Goal: Task Accomplishment & Management: Manage account settings

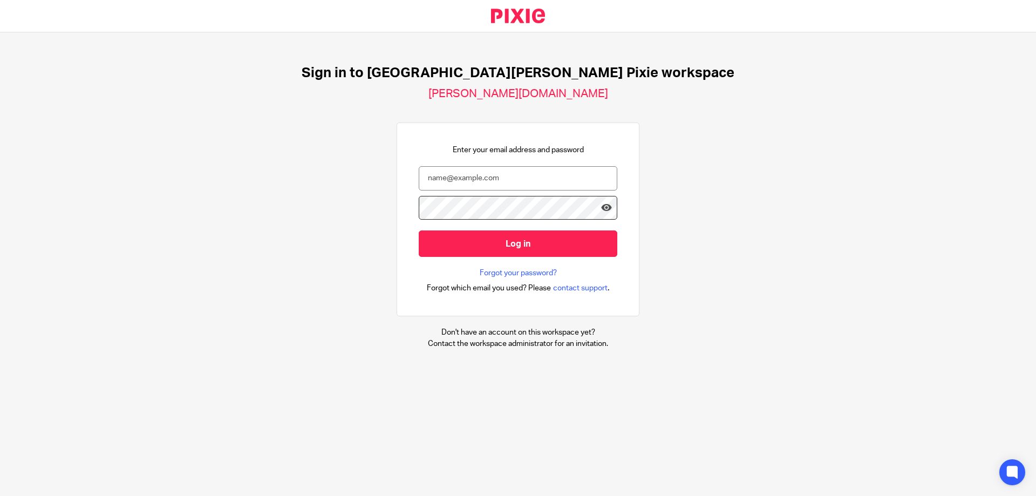
click at [508, 178] on input "email" at bounding box center [518, 178] width 199 height 24
type input "[PERSON_NAME][EMAIL_ADDRESS][PERSON_NAME][DOMAIN_NAME]"
click at [419, 230] on input "Log in" at bounding box center [518, 243] width 199 height 26
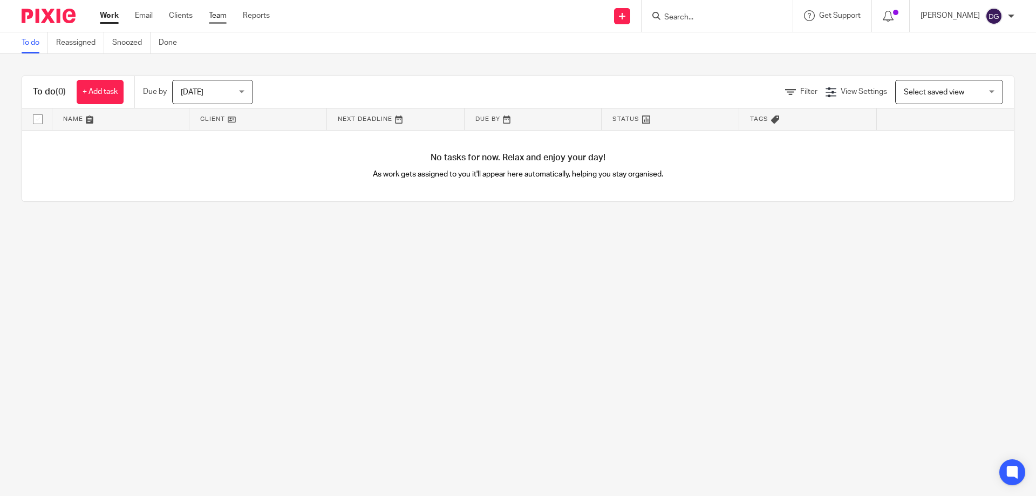
click at [216, 13] on link "Team" at bounding box center [218, 15] width 18 height 11
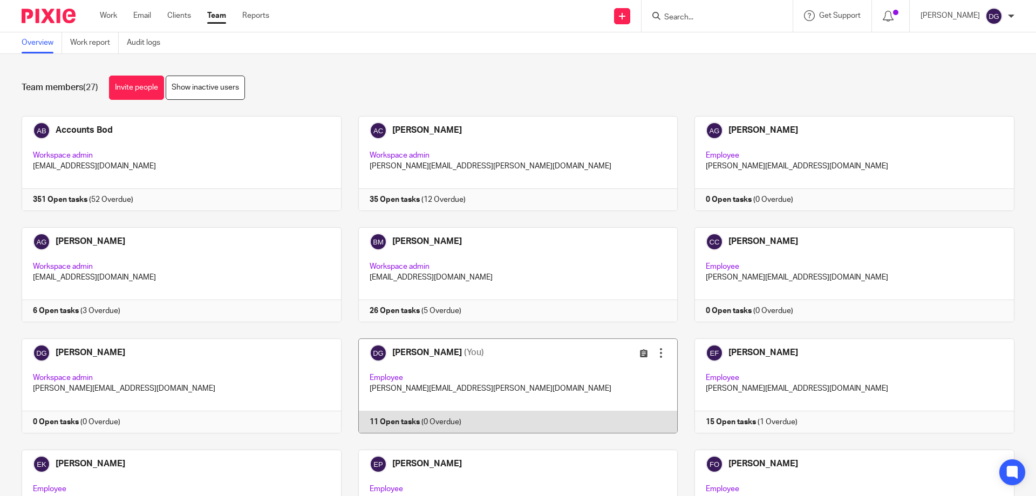
click at [411, 352] on link at bounding box center [510, 385] width 337 height 95
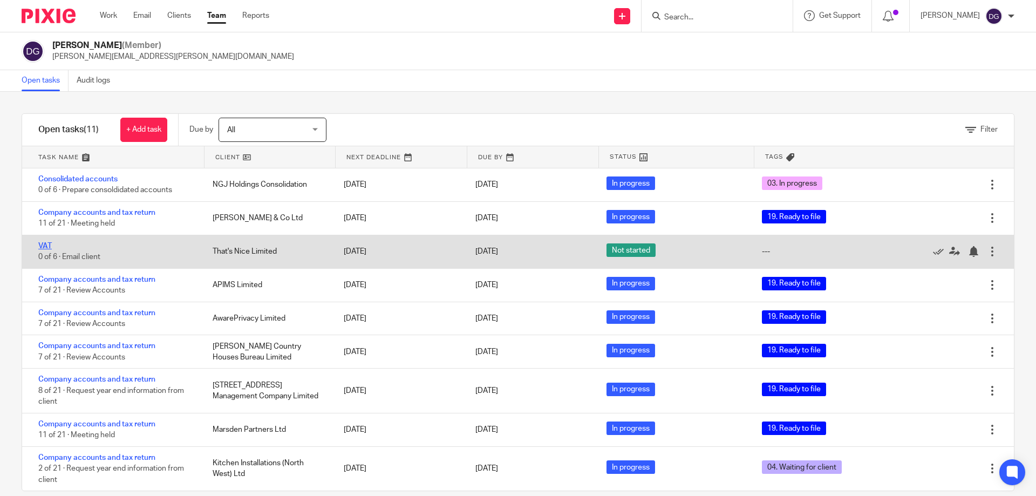
click at [50, 245] on link "VAT" at bounding box center [44, 246] width 13 height 8
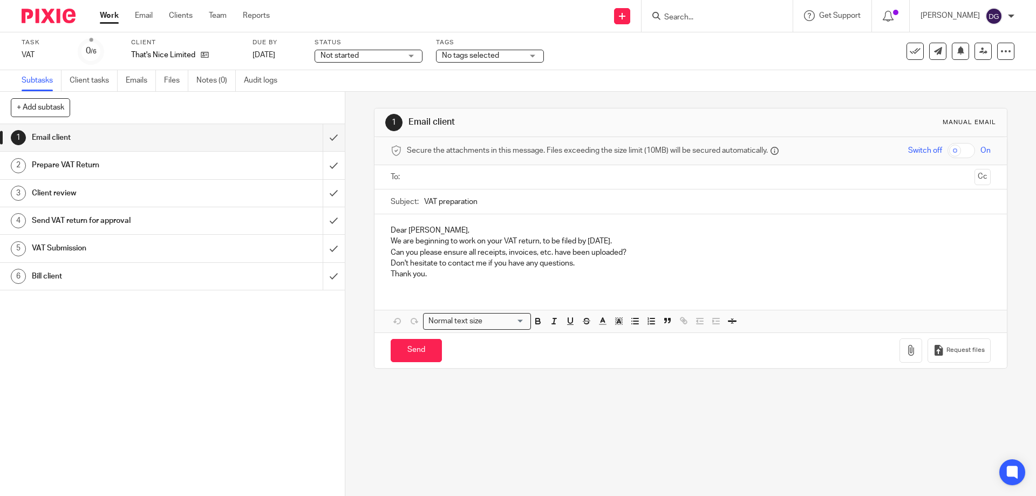
click at [411, 54] on div "Not started Not started" at bounding box center [369, 56] width 108 height 13
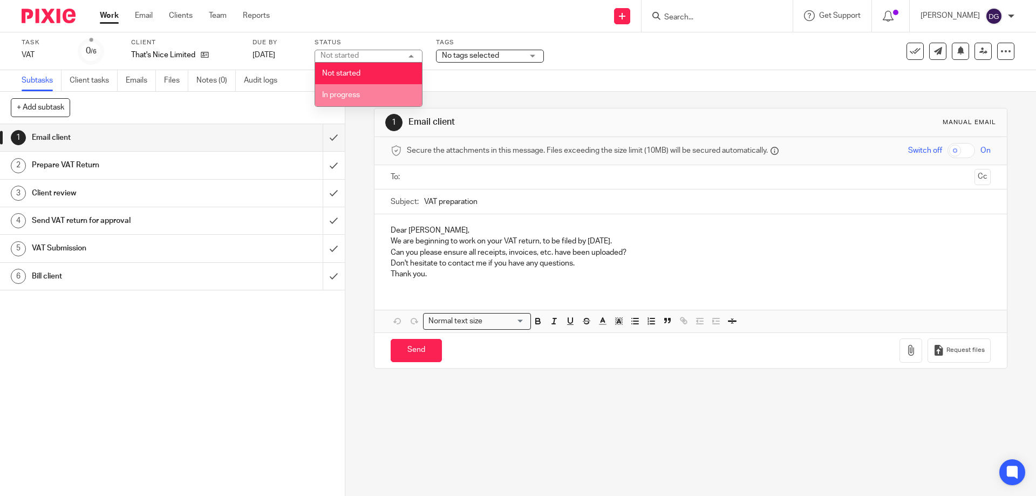
click at [340, 92] on span "In progress" at bounding box center [341, 95] width 38 height 8
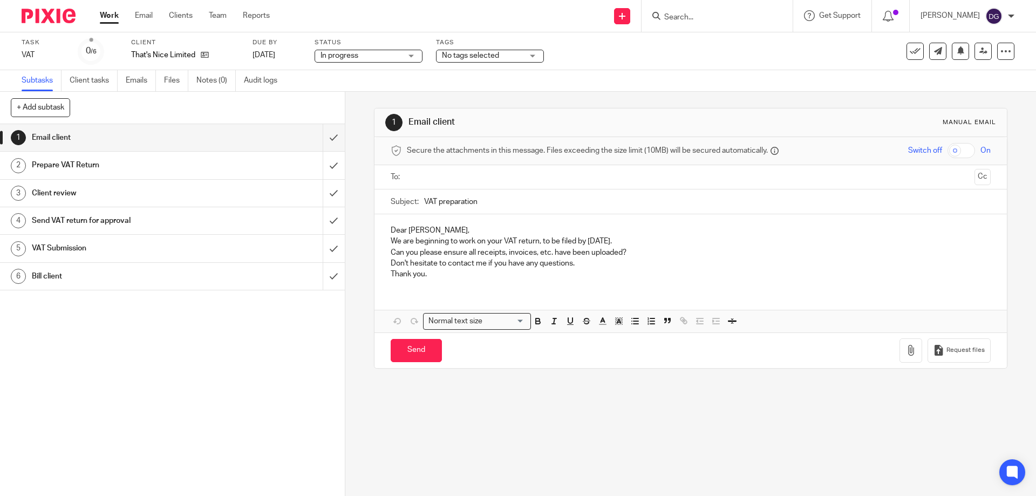
click at [531, 54] on div "No tags selected" at bounding box center [490, 56] width 108 height 13
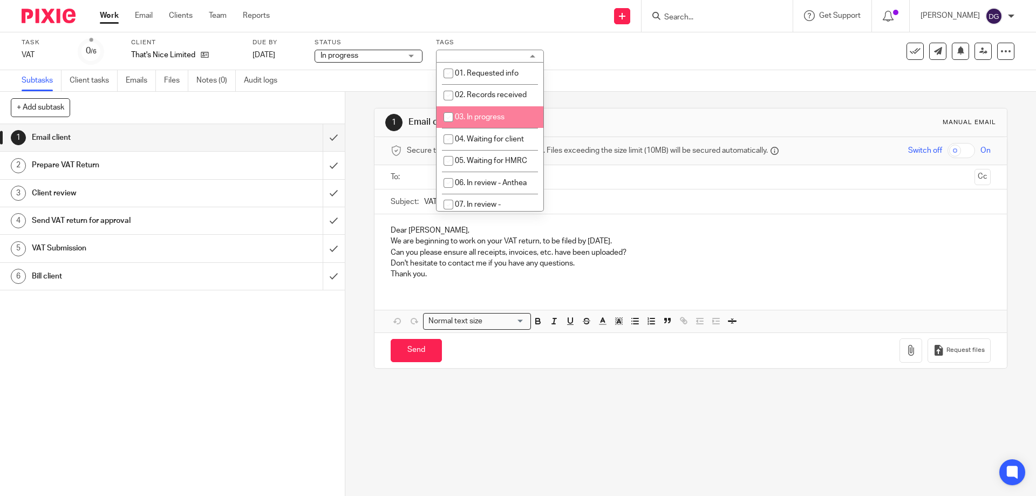
click at [446, 113] on input "checkbox" at bounding box center [448, 117] width 21 height 21
checkbox input "true"
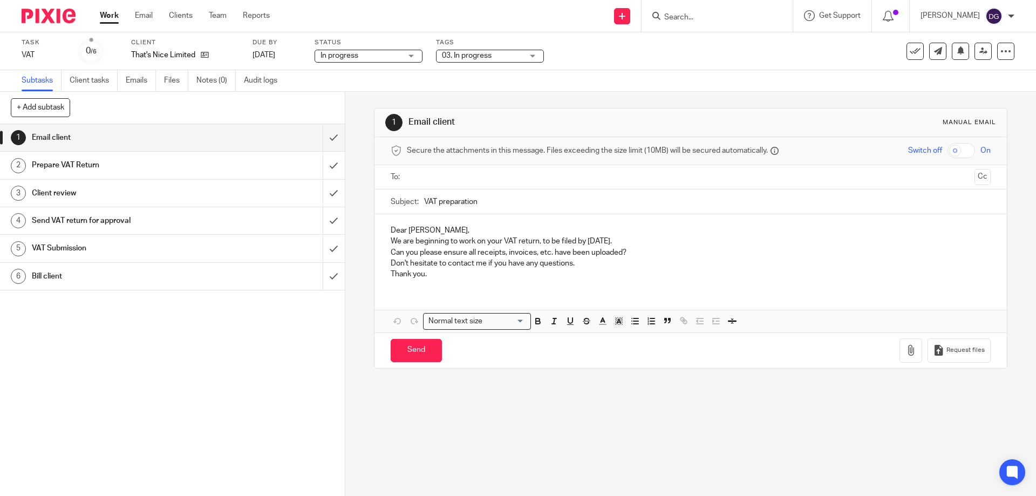
click at [260, 220] on div "Send VAT return for approval" at bounding box center [172, 221] width 280 height 16
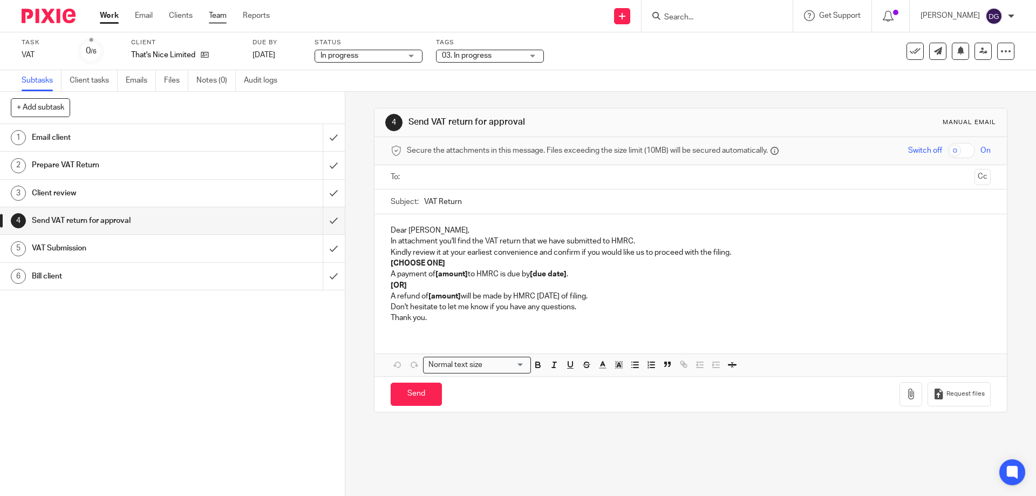
click at [223, 13] on link "Team" at bounding box center [218, 15] width 18 height 11
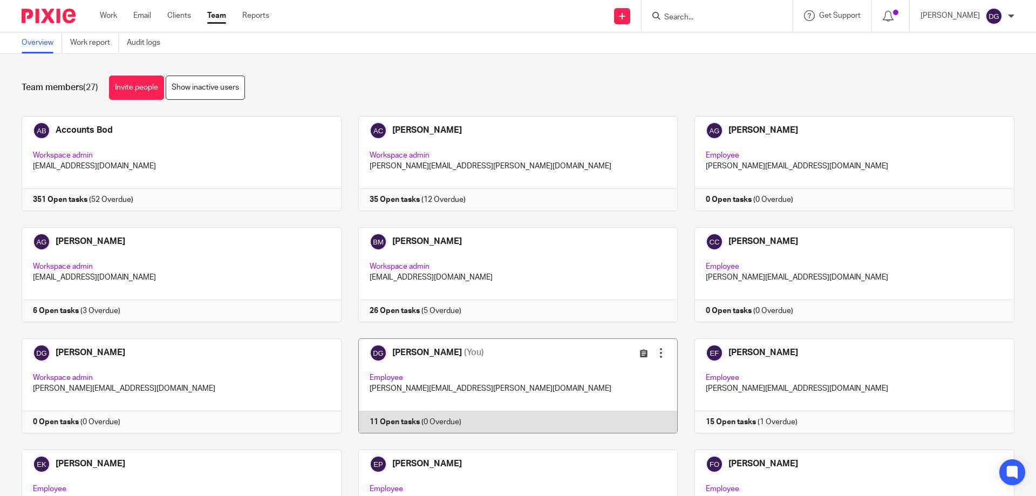
click at [413, 354] on link at bounding box center [510, 385] width 337 height 95
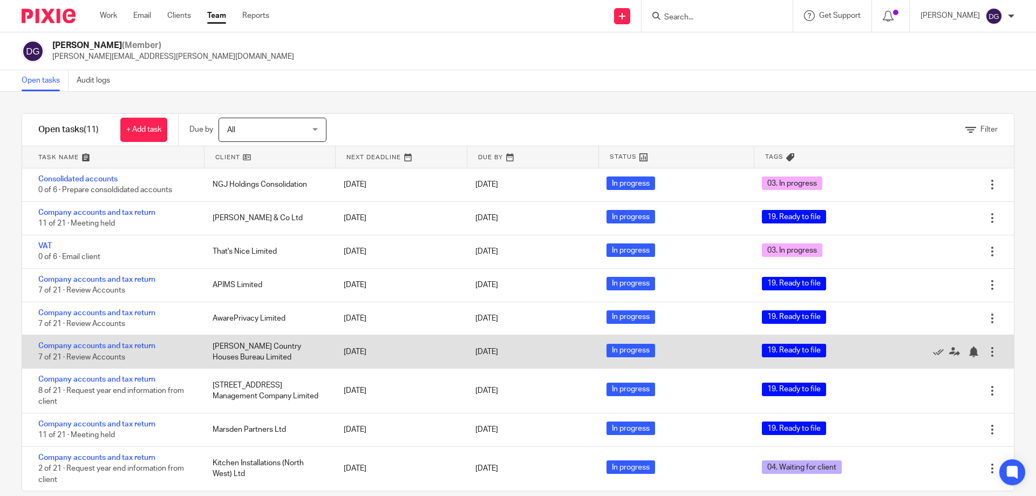
scroll to position [67, 0]
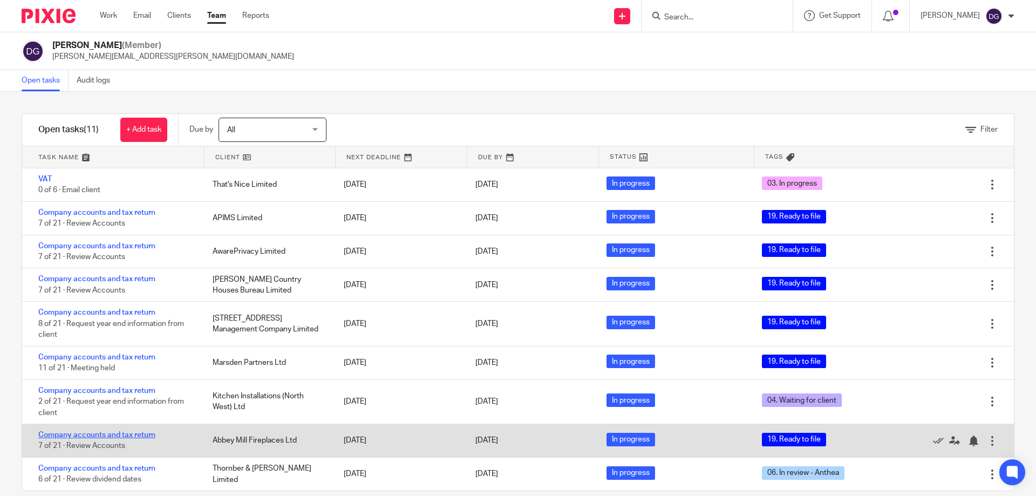
click at [73, 434] on link "Company accounts and tax return" at bounding box center [96, 435] width 117 height 8
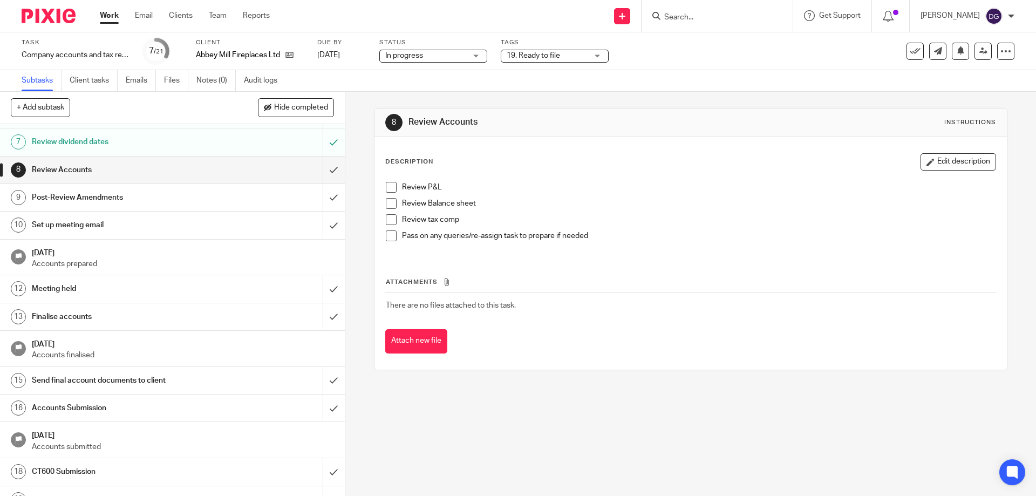
scroll to position [235, 0]
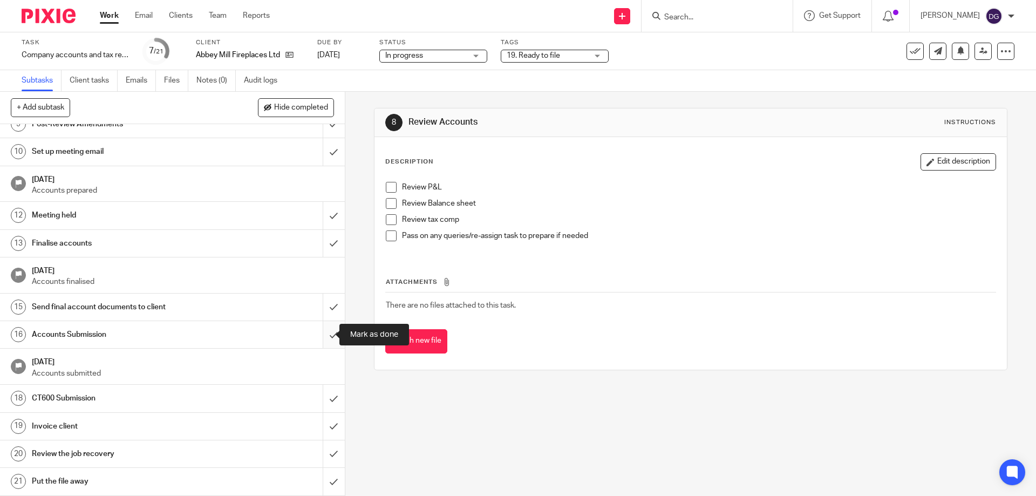
click at [320, 333] on input "submit" at bounding box center [172, 334] width 345 height 27
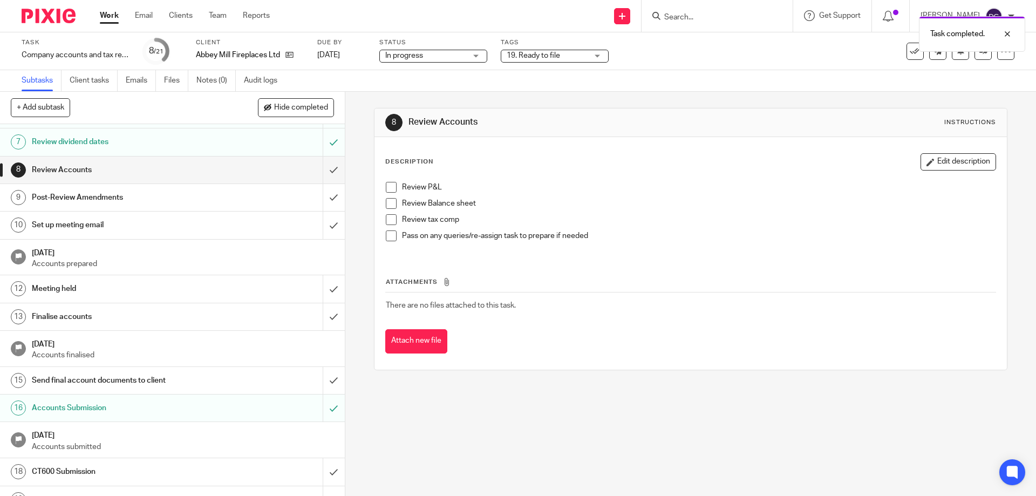
scroll to position [235, 0]
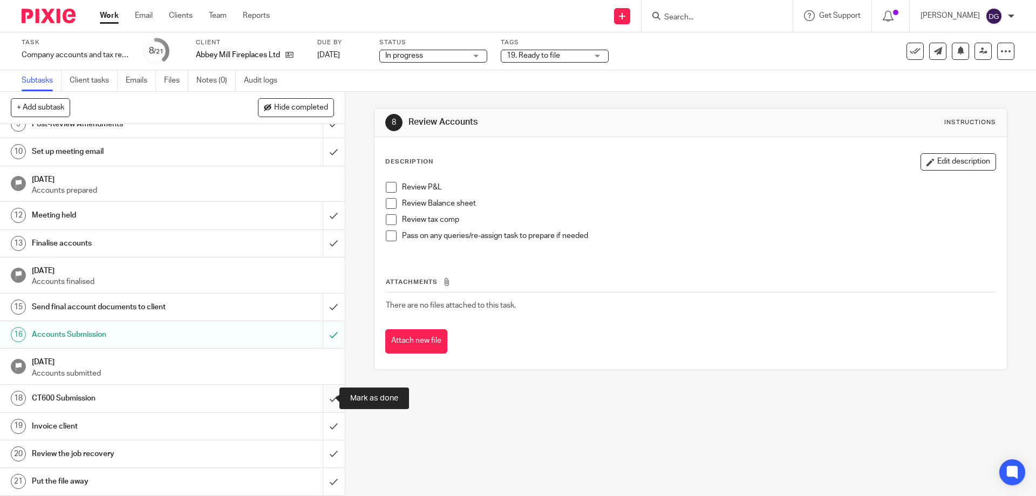
click at [323, 393] on input "submit" at bounding box center [172, 398] width 345 height 27
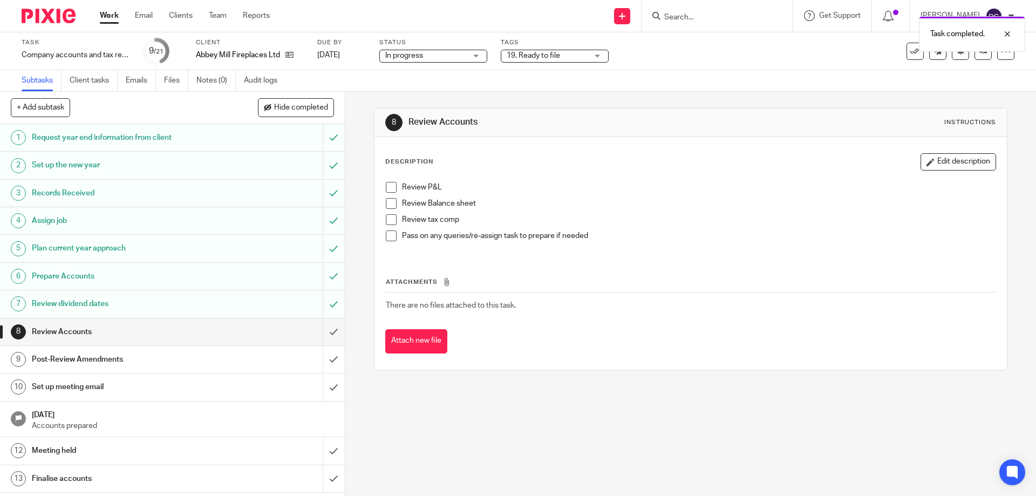
click at [598, 56] on div "19. Ready to file" at bounding box center [555, 56] width 108 height 13
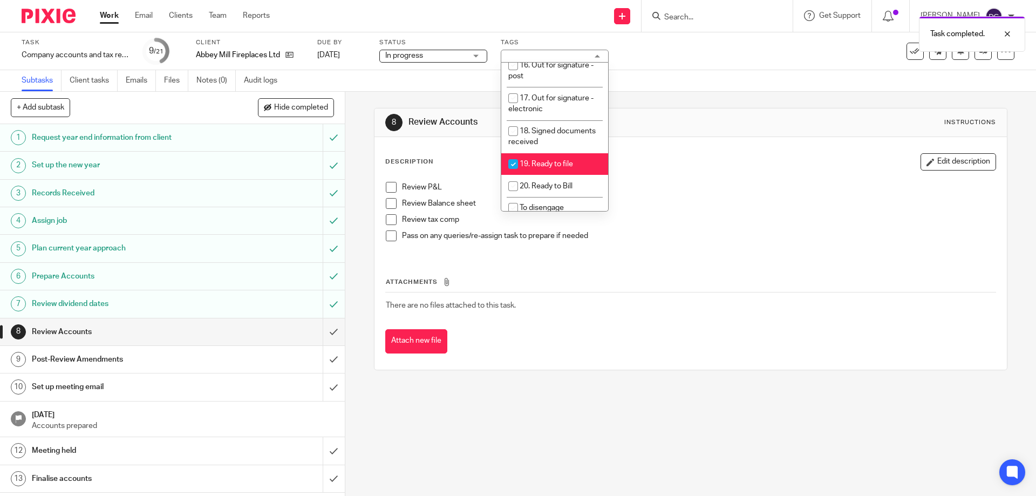
scroll to position [428, 0]
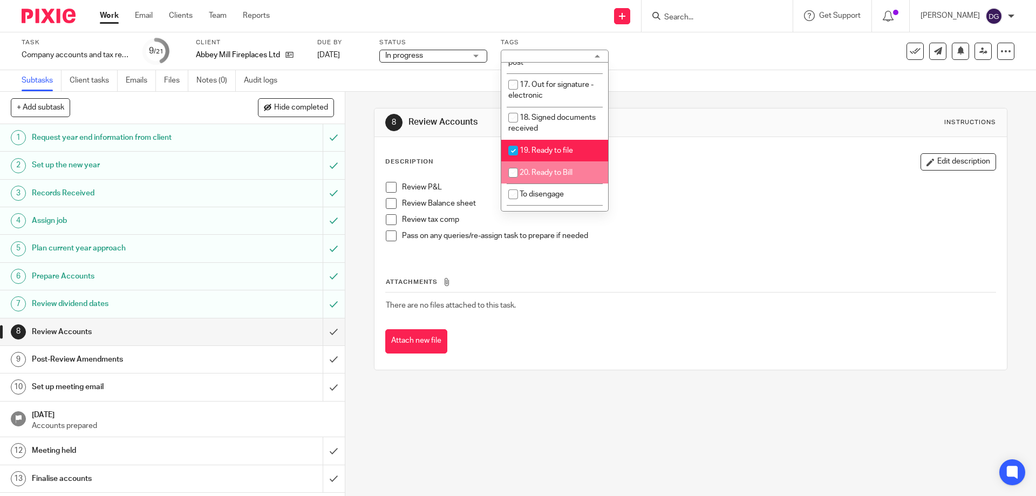
click at [518, 162] on input "checkbox" at bounding box center [513, 172] width 21 height 21
checkbox input "true"
click at [514, 140] on input "checkbox" at bounding box center [513, 150] width 21 height 21
checkbox input "false"
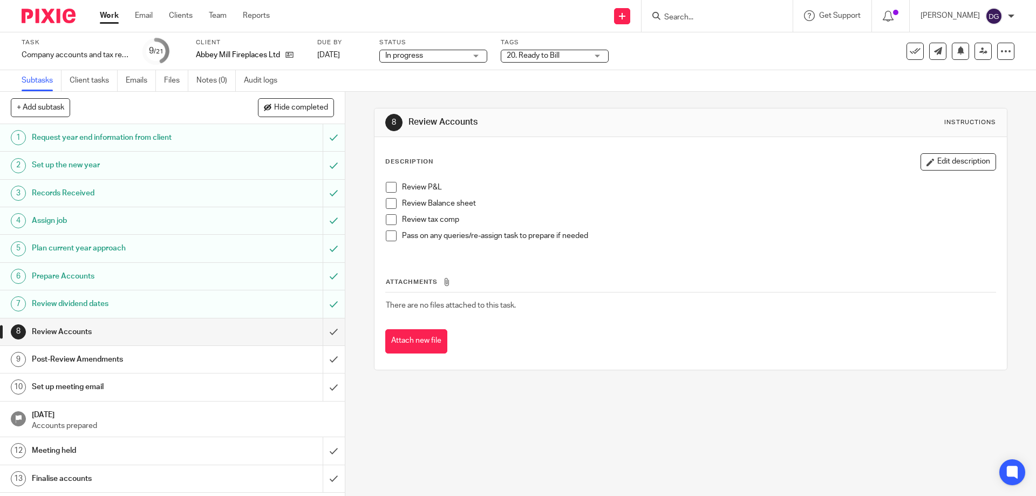
click at [652, 263] on div "Attachments There are no files attached to this task. Attach new file" at bounding box center [690, 304] width 610 height 98
click at [979, 50] on icon at bounding box center [983, 51] width 8 height 8
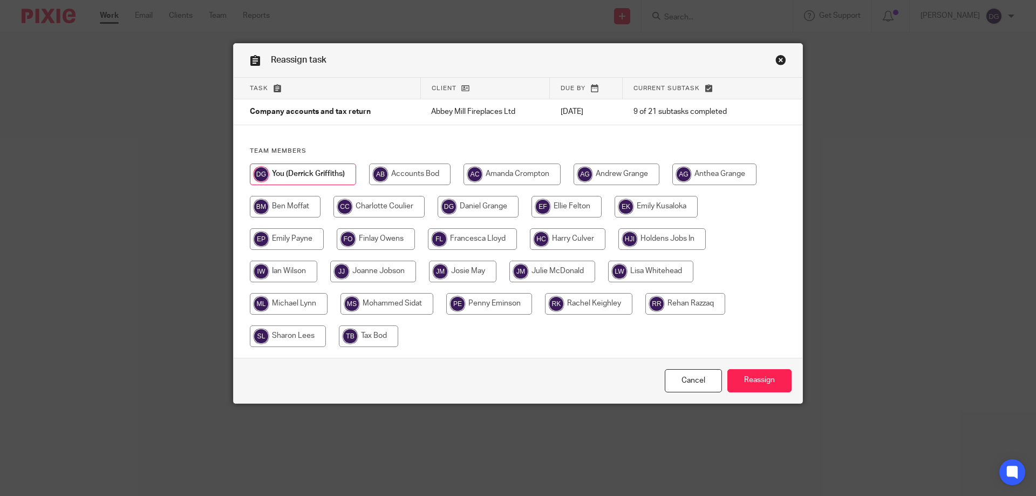
click at [574, 271] on input "radio" at bounding box center [552, 272] width 86 height 22
radio input "true"
click at [752, 380] on input "Reassign" at bounding box center [759, 380] width 64 height 23
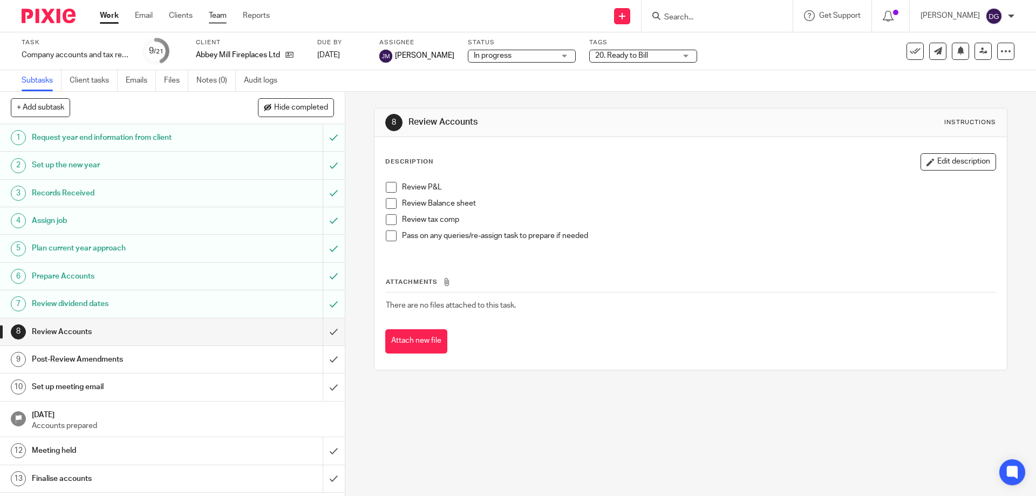
click at [213, 15] on link "Team" at bounding box center [218, 15] width 18 height 11
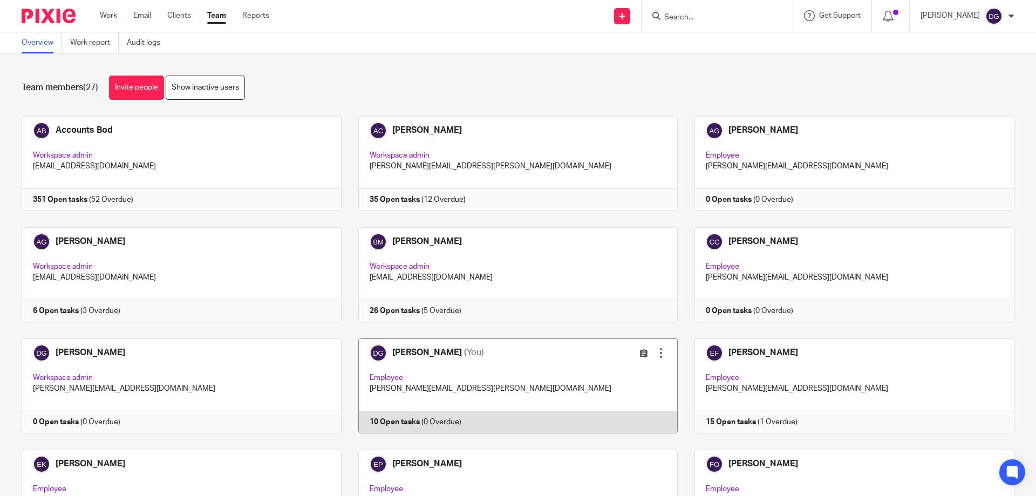
click at [417, 351] on link at bounding box center [510, 385] width 337 height 95
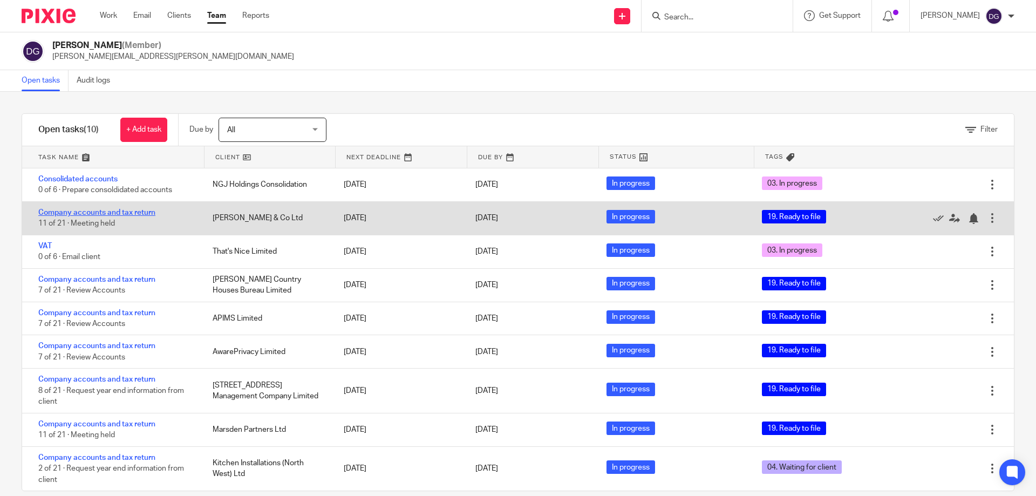
click at [85, 212] on link "Company accounts and tax return" at bounding box center [96, 213] width 117 height 8
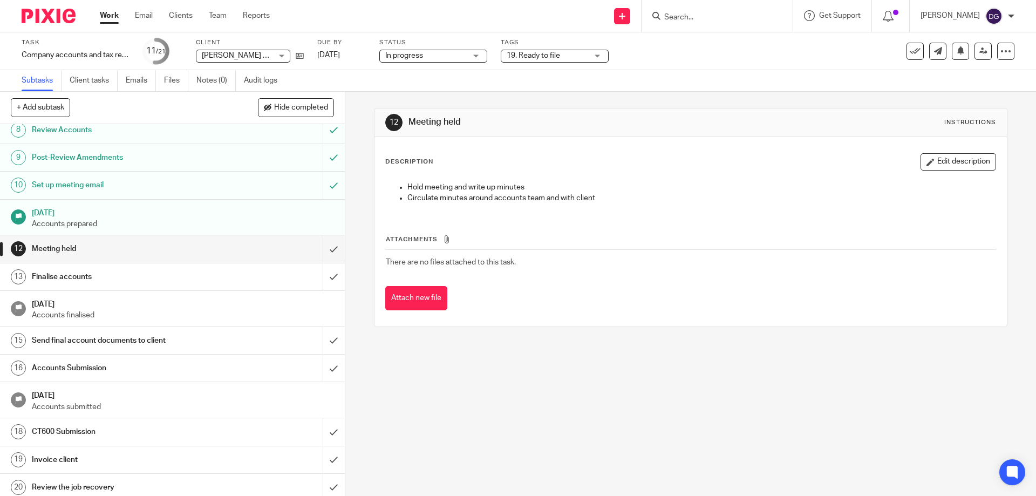
scroll to position [235, 0]
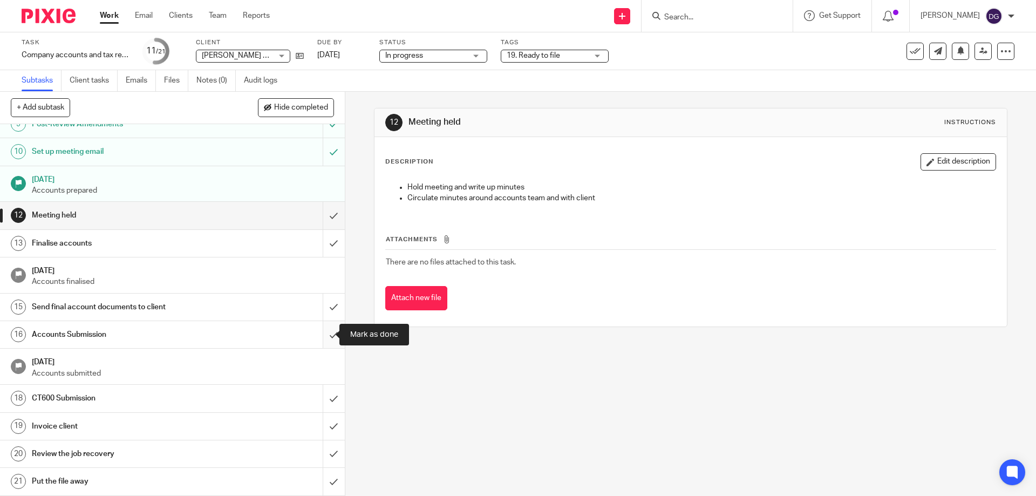
click at [324, 336] on input "submit" at bounding box center [172, 334] width 345 height 27
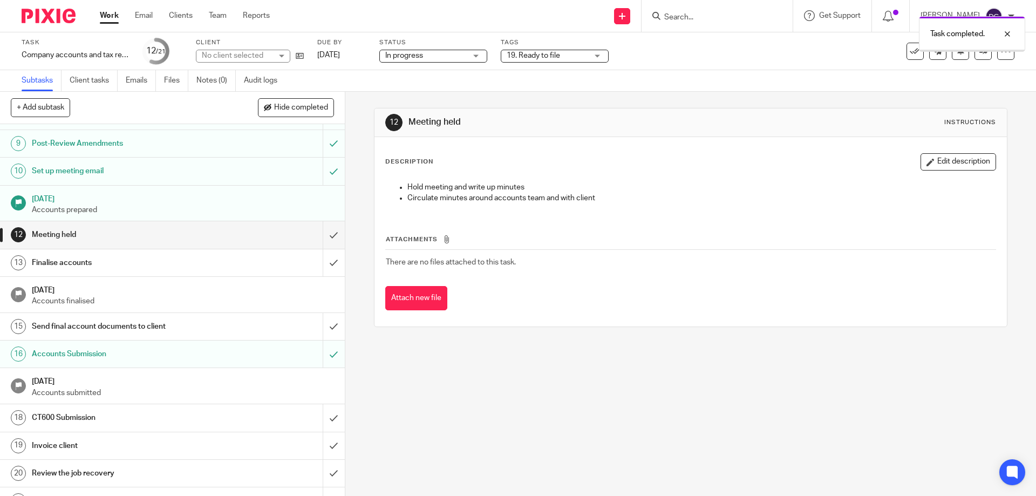
scroll to position [235, 0]
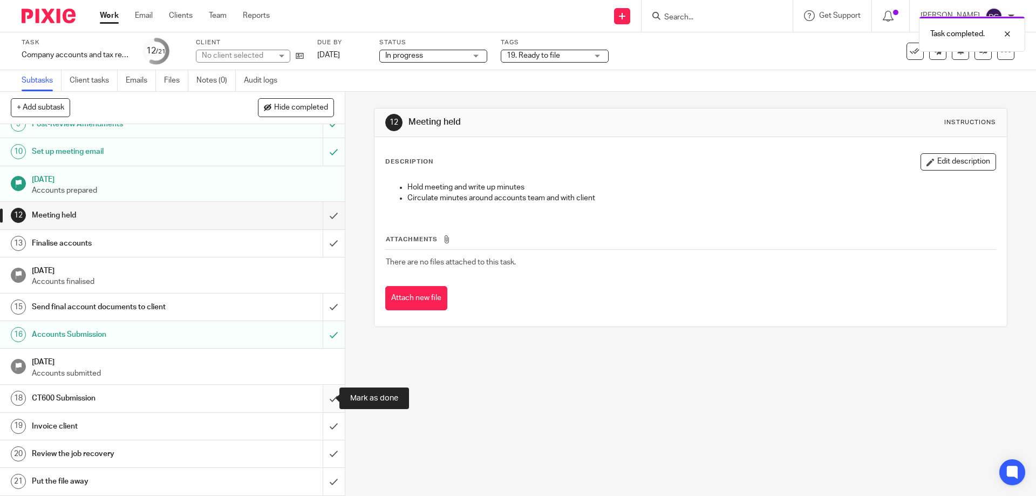
click at [321, 396] on input "submit" at bounding box center [172, 398] width 345 height 27
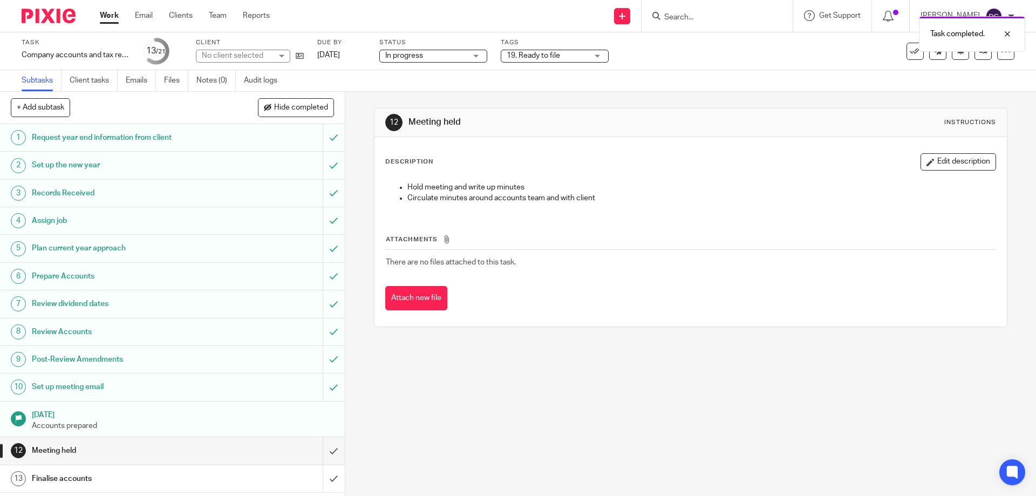
click at [599, 55] on div "19. Ready to file" at bounding box center [555, 56] width 108 height 13
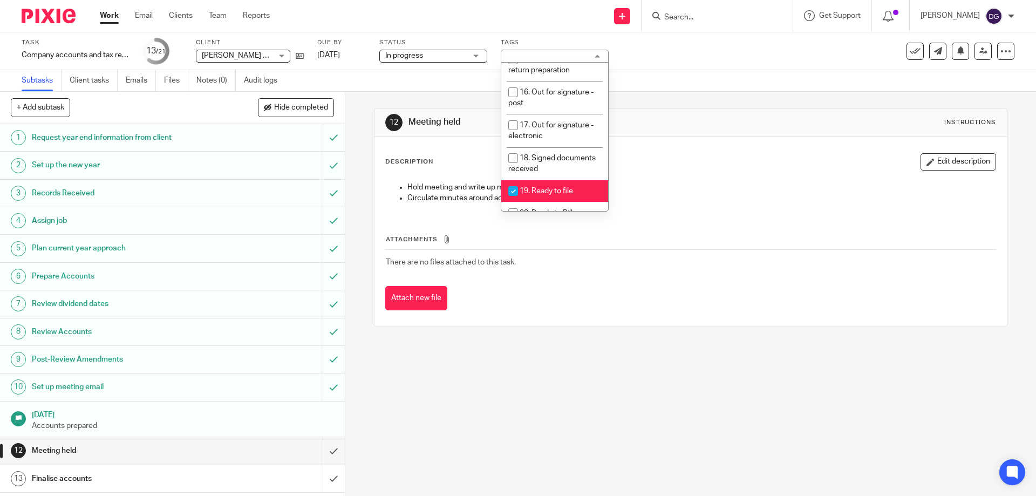
scroll to position [398, 0]
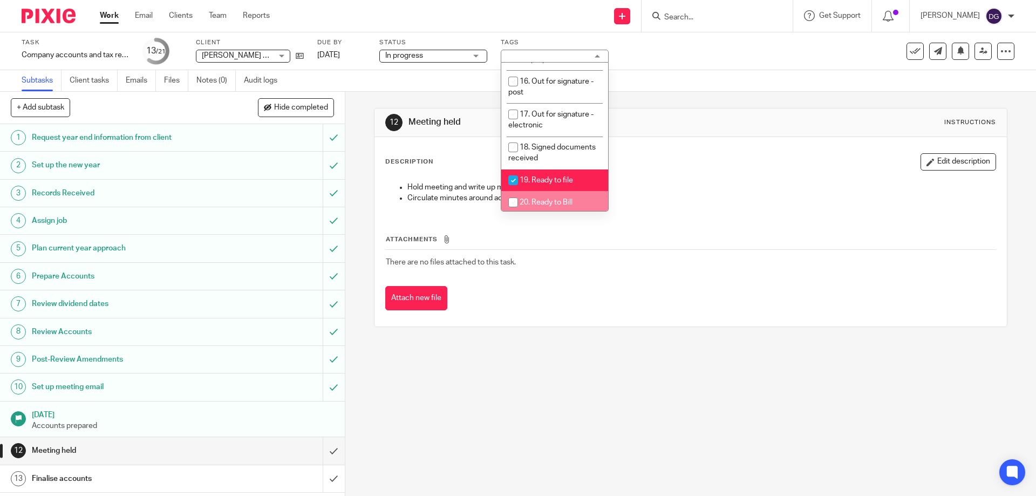
click at [513, 192] on input "checkbox" at bounding box center [513, 202] width 21 height 21
checkbox input "true"
click at [510, 170] on input "checkbox" at bounding box center [513, 180] width 21 height 21
checkbox input "false"
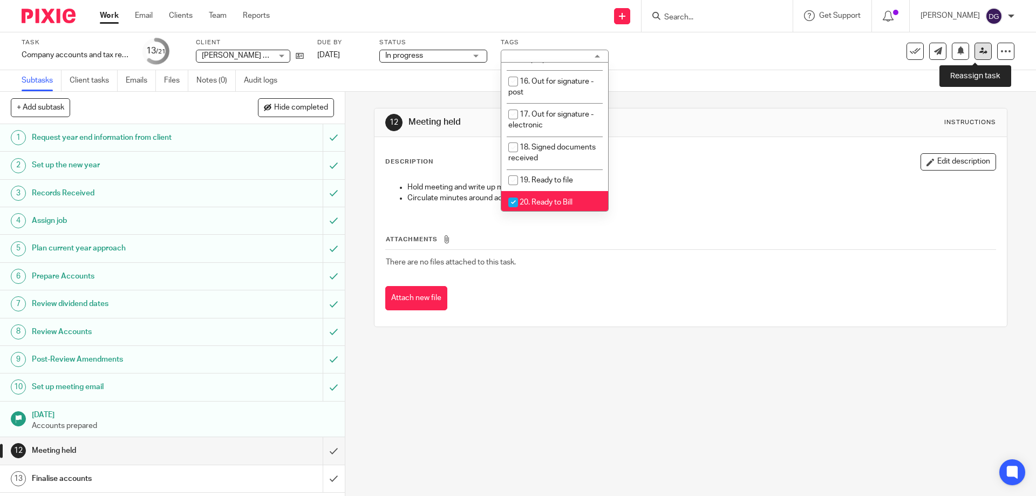
click at [979, 50] on icon at bounding box center [983, 51] width 8 height 8
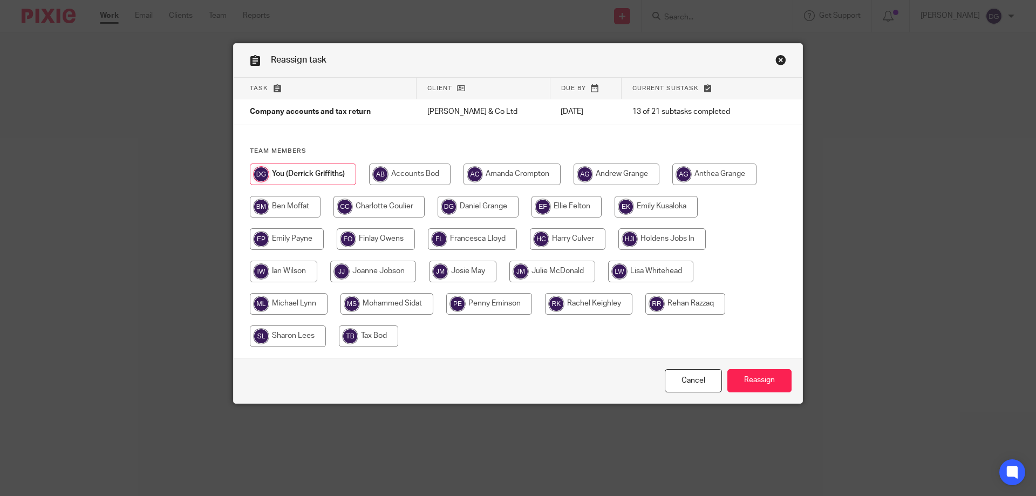
click at [526, 174] on input "radio" at bounding box center [512, 174] width 97 height 22
radio input "true"
click at [766, 377] on input "Reassign" at bounding box center [759, 380] width 64 height 23
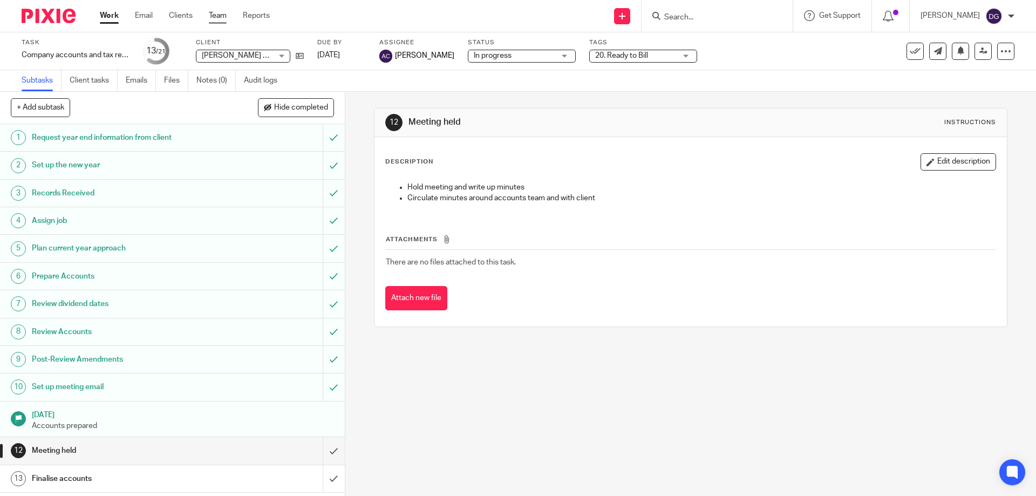
click at [215, 12] on link "Team" at bounding box center [218, 15] width 18 height 11
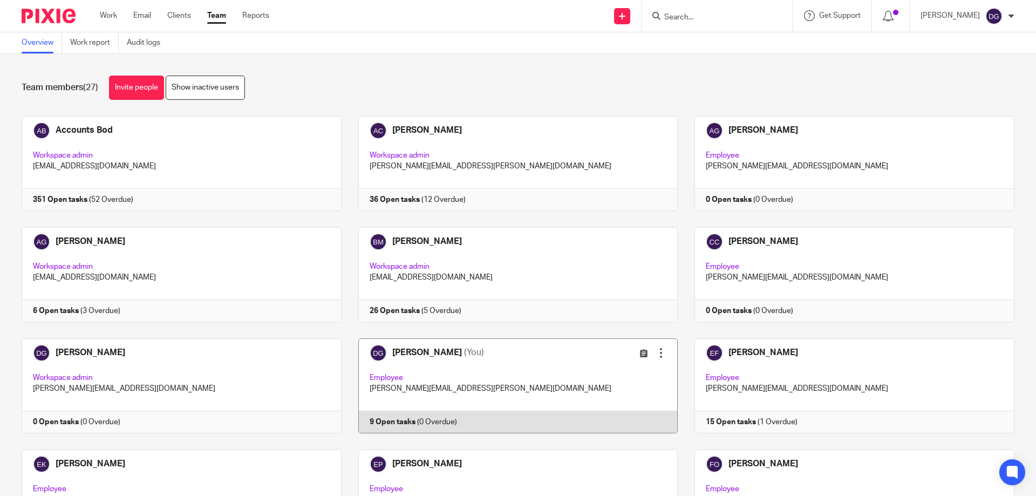
click at [417, 351] on link at bounding box center [510, 385] width 337 height 95
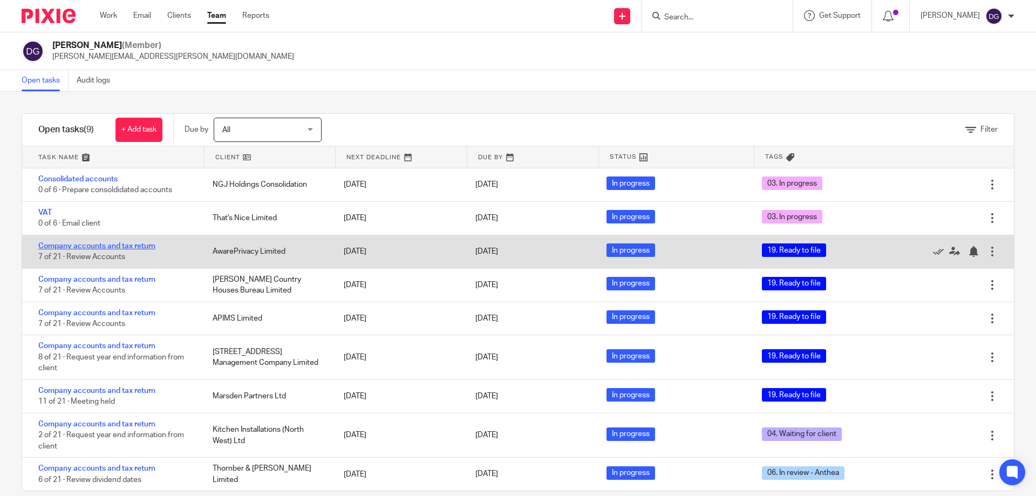
click at [107, 242] on link "Company accounts and tax return" at bounding box center [96, 246] width 117 height 8
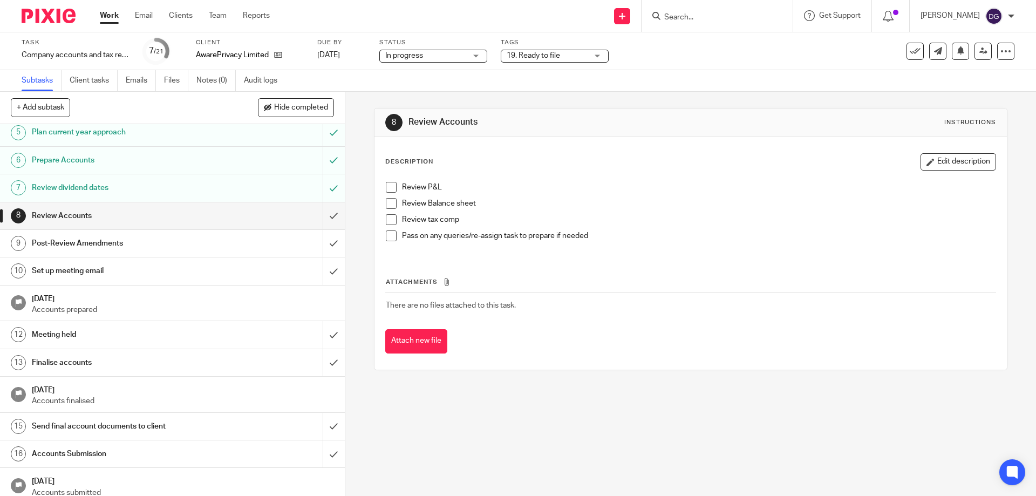
scroll to position [235, 0]
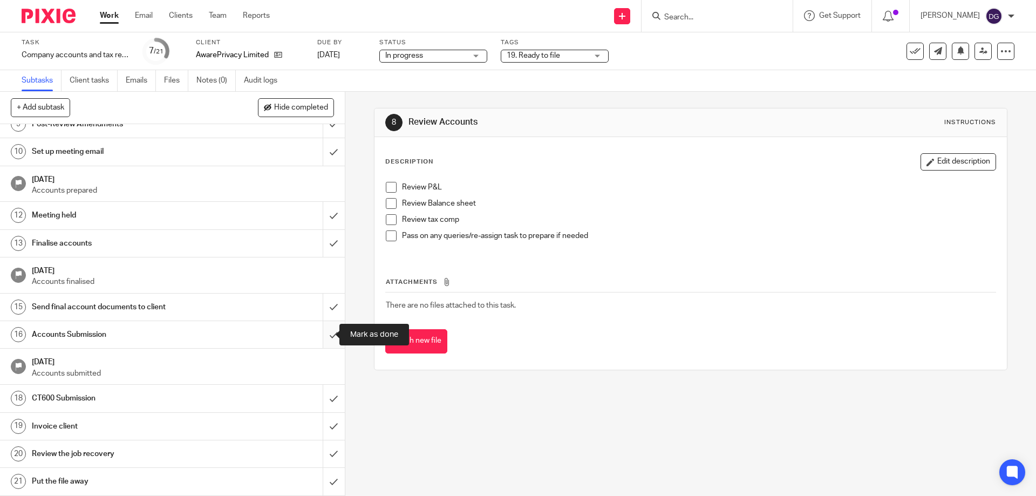
click at [319, 335] on input "submit" at bounding box center [172, 334] width 345 height 27
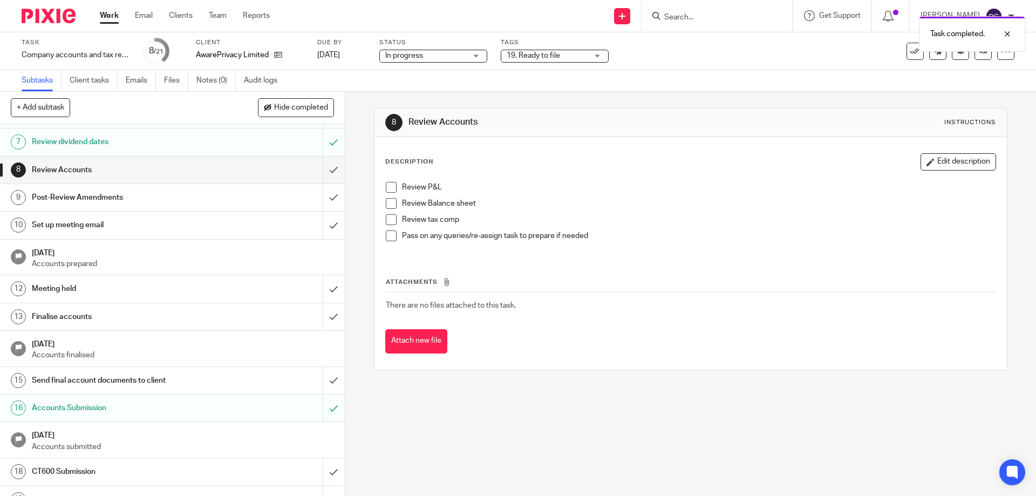
scroll to position [235, 0]
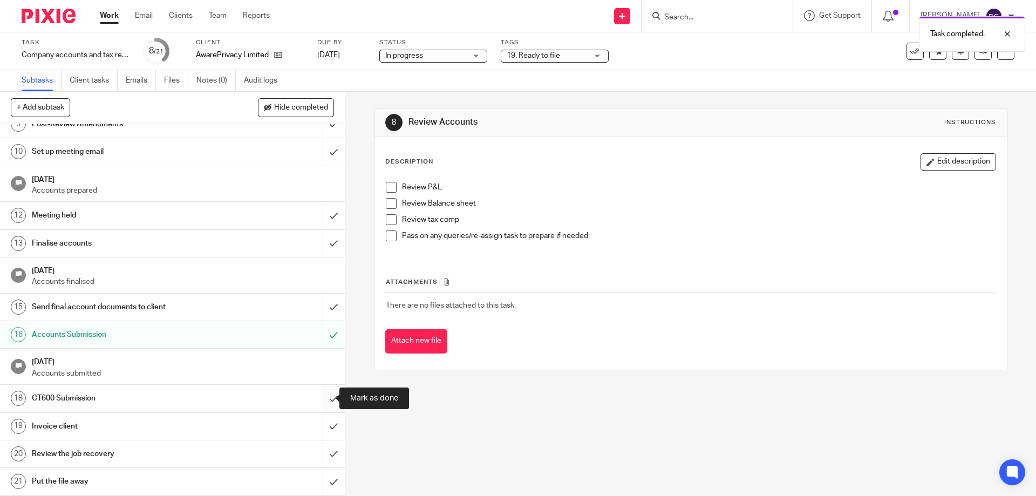
click at [322, 395] on input "submit" at bounding box center [172, 398] width 345 height 27
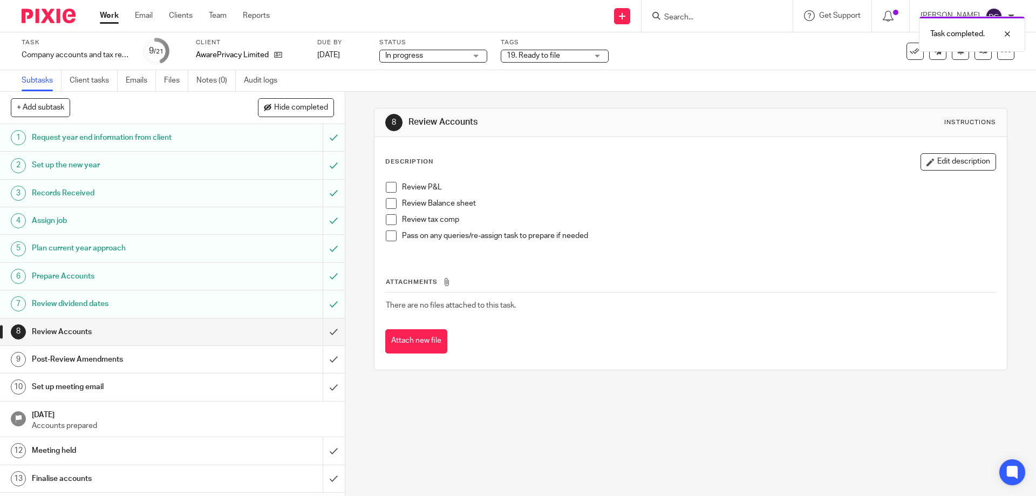
click at [597, 52] on div "19. Ready to file" at bounding box center [555, 56] width 108 height 13
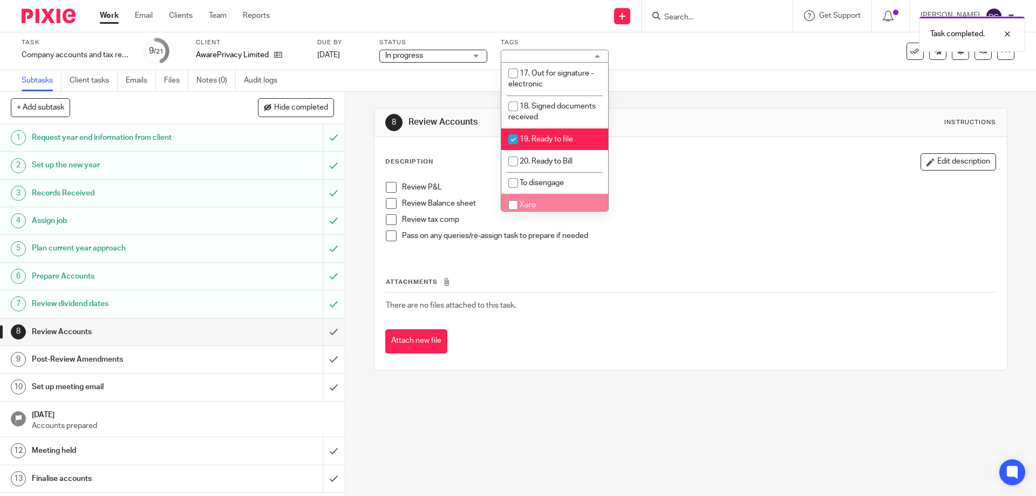
scroll to position [442, 0]
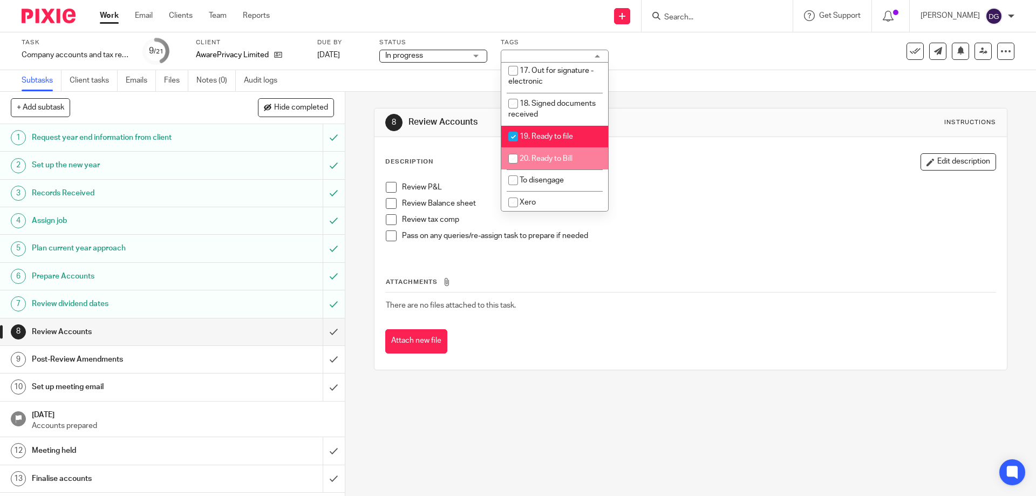
click at [516, 148] on input "checkbox" at bounding box center [513, 158] width 21 height 21
checkbox input "true"
click at [514, 126] on input "checkbox" at bounding box center [513, 136] width 21 height 21
checkbox input "false"
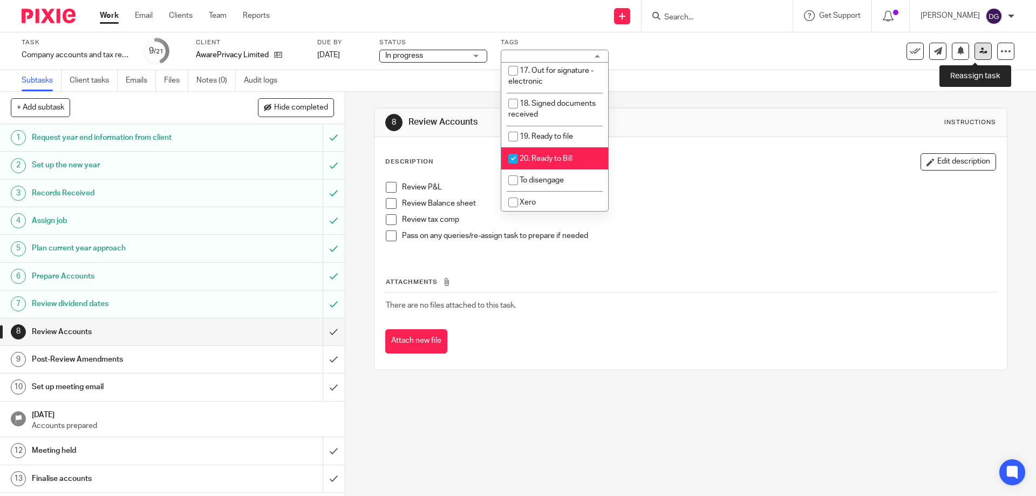
click at [979, 52] on icon at bounding box center [983, 51] width 8 height 8
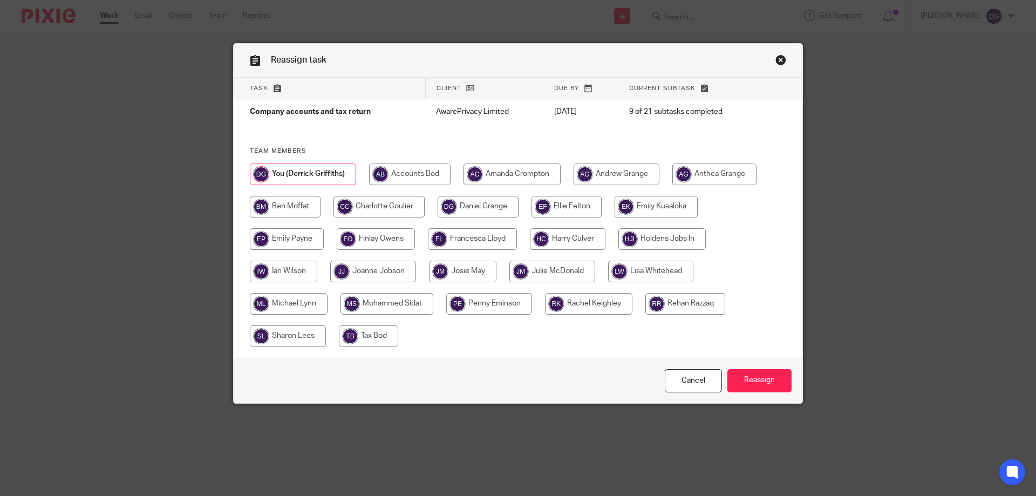
click at [526, 268] on input "radio" at bounding box center [552, 272] width 86 height 22
radio input "true"
click at [746, 376] on input "Reassign" at bounding box center [759, 380] width 64 height 23
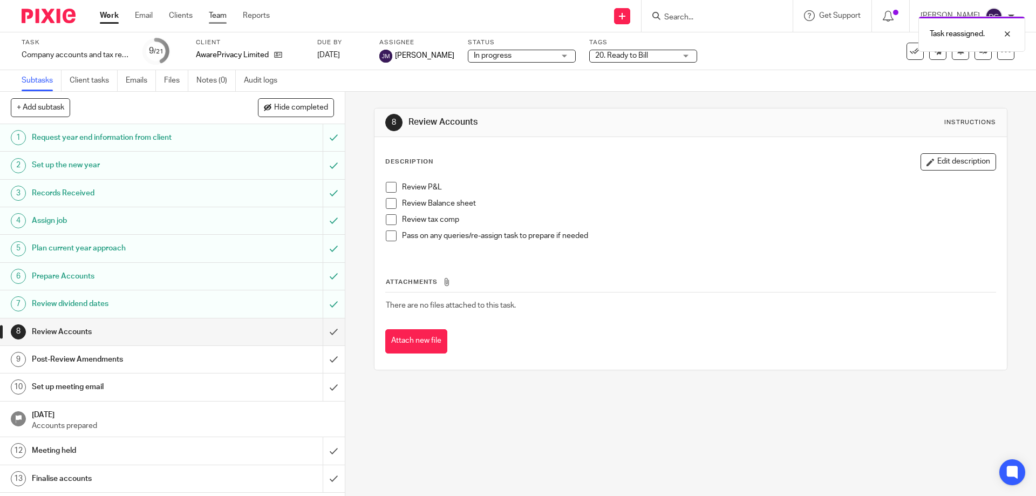
click at [223, 13] on link "Team" at bounding box center [218, 15] width 18 height 11
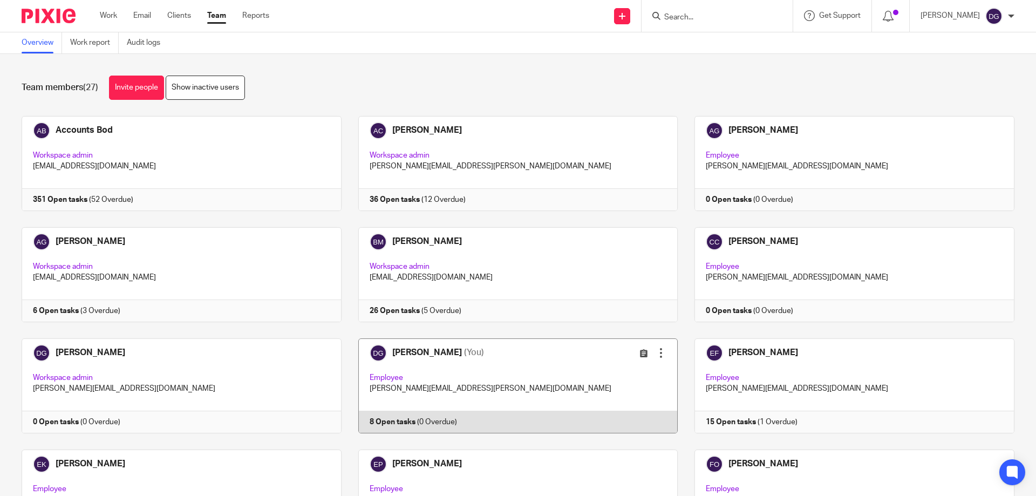
click at [412, 355] on link at bounding box center [510, 385] width 337 height 95
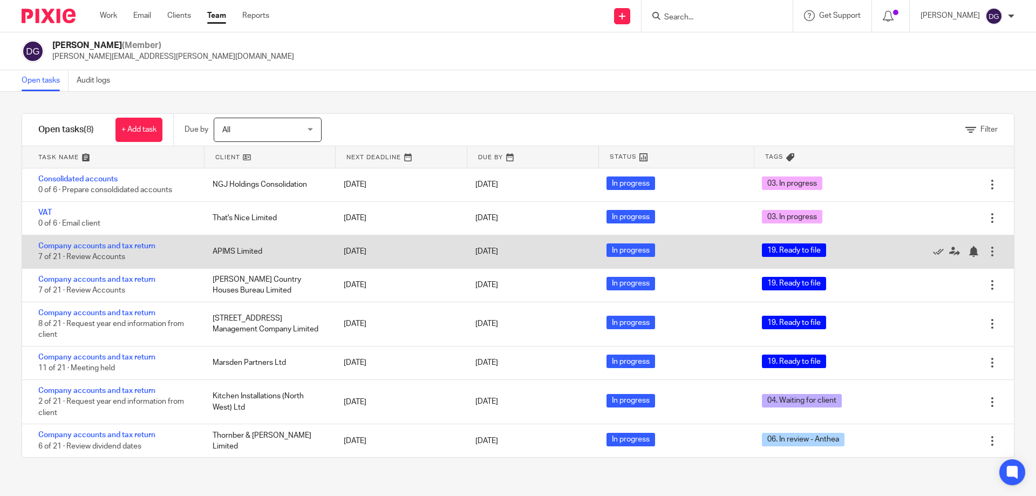
click at [235, 249] on div "APIMS Limited" at bounding box center [267, 252] width 131 height 22
click at [133, 248] on link "Company accounts and tax return" at bounding box center [96, 246] width 117 height 8
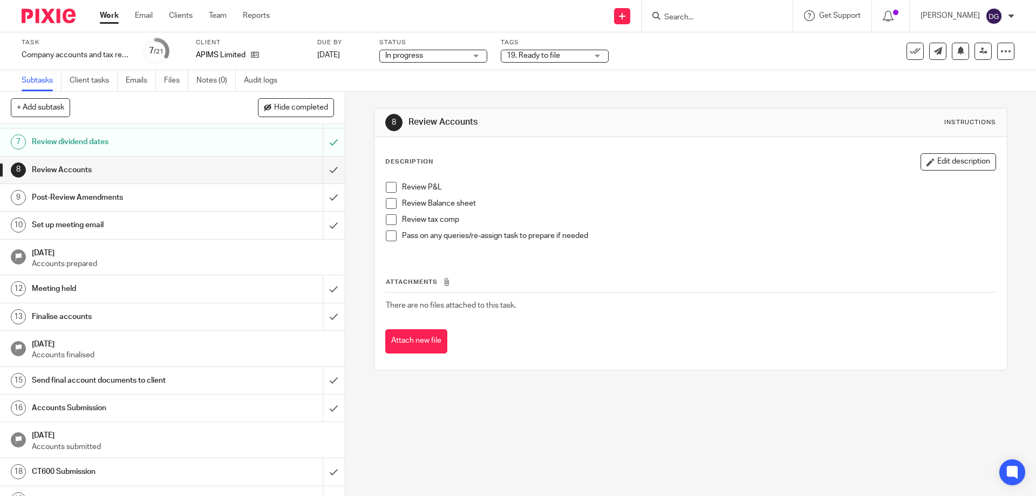
scroll to position [235, 0]
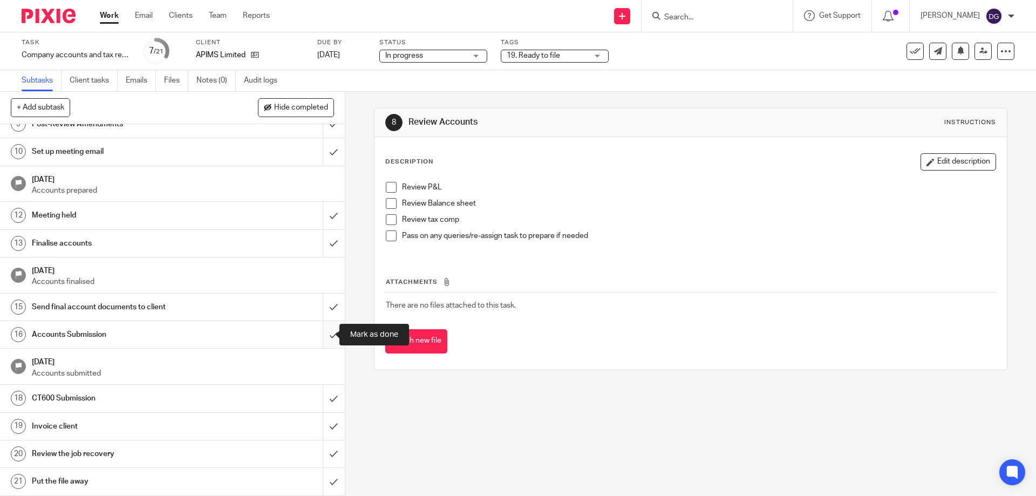
click at [318, 330] on input "submit" at bounding box center [172, 334] width 345 height 27
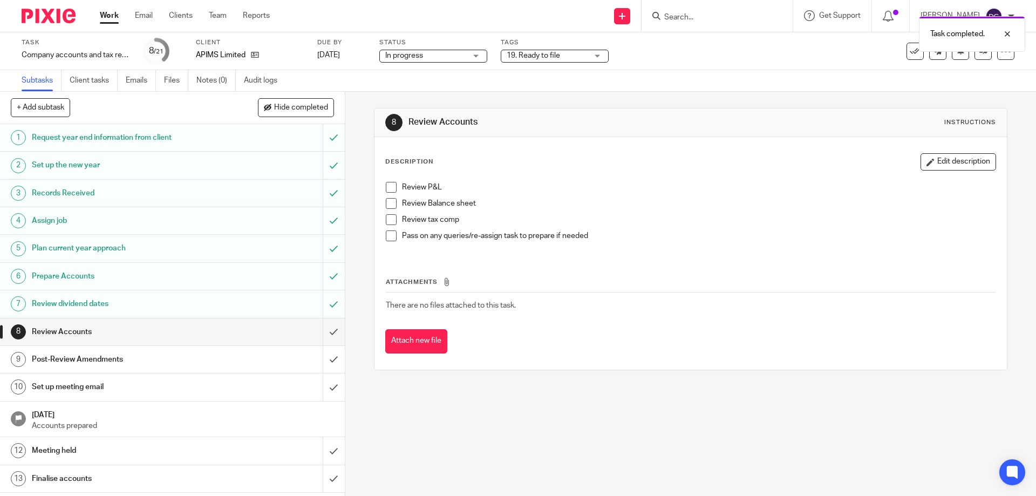
scroll to position [216, 0]
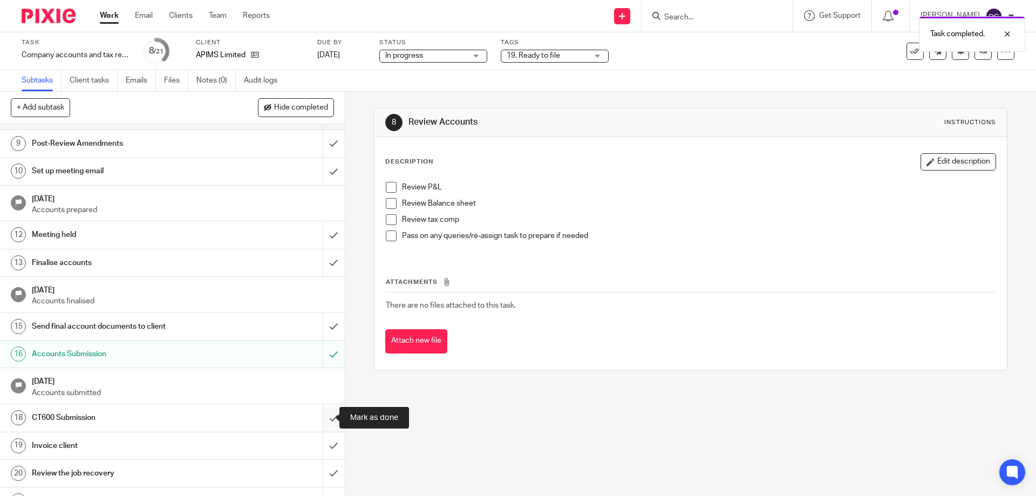
click at [322, 413] on input "submit" at bounding box center [172, 417] width 345 height 27
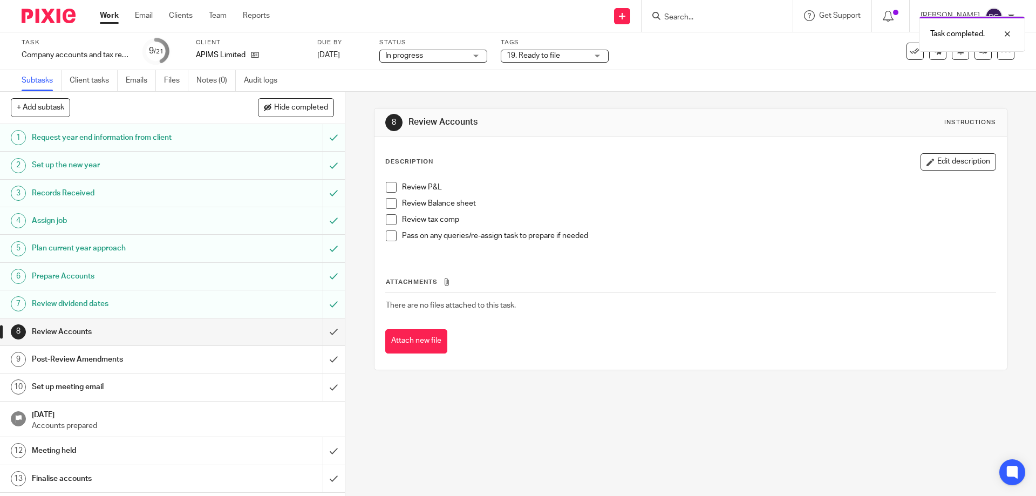
click at [598, 56] on div "19. Ready to file" at bounding box center [555, 56] width 108 height 13
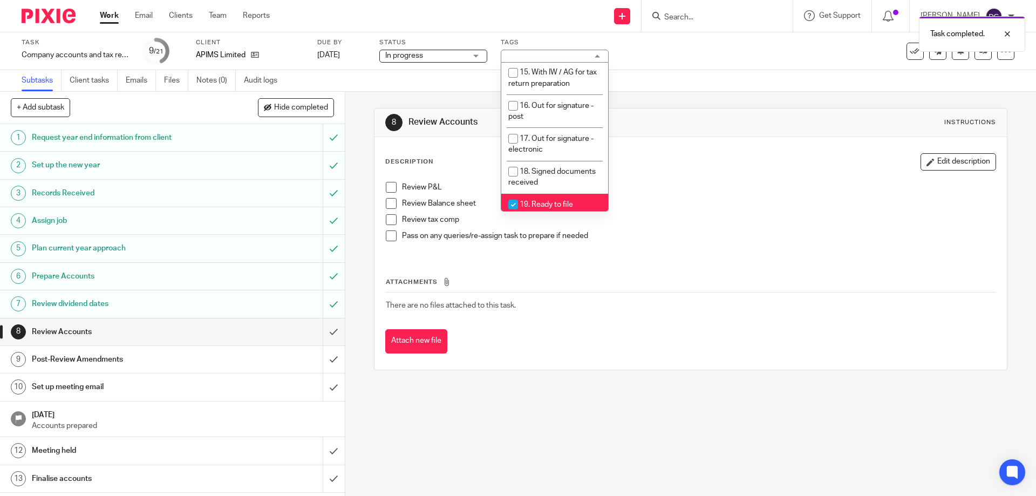
scroll to position [404, 0]
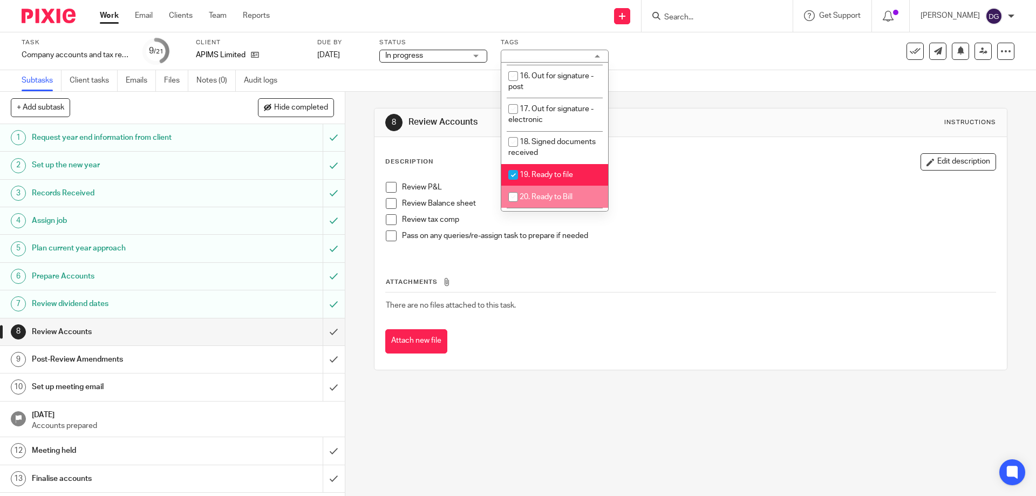
click at [516, 187] on input "checkbox" at bounding box center [513, 197] width 21 height 21
checkbox input "true"
click at [512, 165] on input "checkbox" at bounding box center [513, 175] width 21 height 21
checkbox input "false"
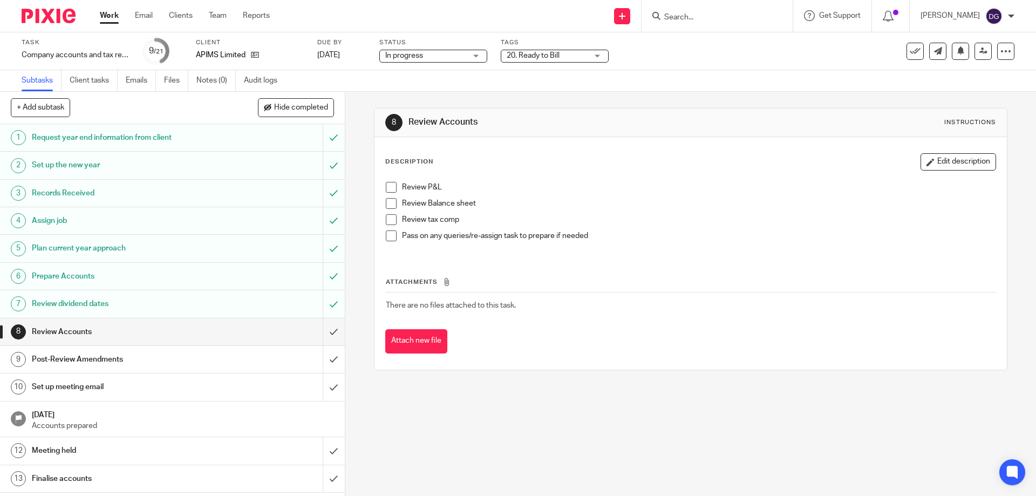
click at [779, 235] on p "Pass on any queries/re-assign task to prepare if needed" at bounding box center [698, 235] width 593 height 11
click at [979, 49] on icon at bounding box center [983, 51] width 8 height 8
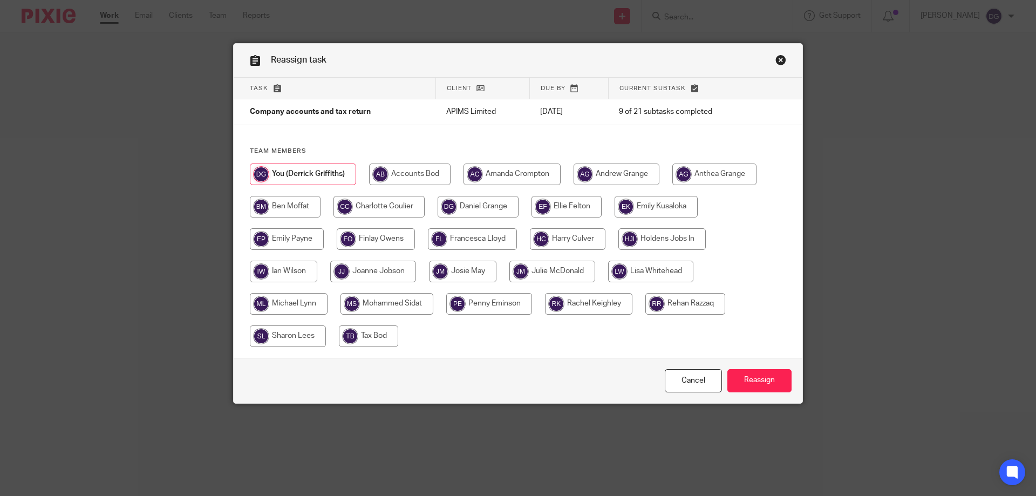
click at [538, 267] on input "radio" at bounding box center [552, 272] width 86 height 22
radio input "true"
click at [752, 380] on input "Reassign" at bounding box center [759, 380] width 64 height 23
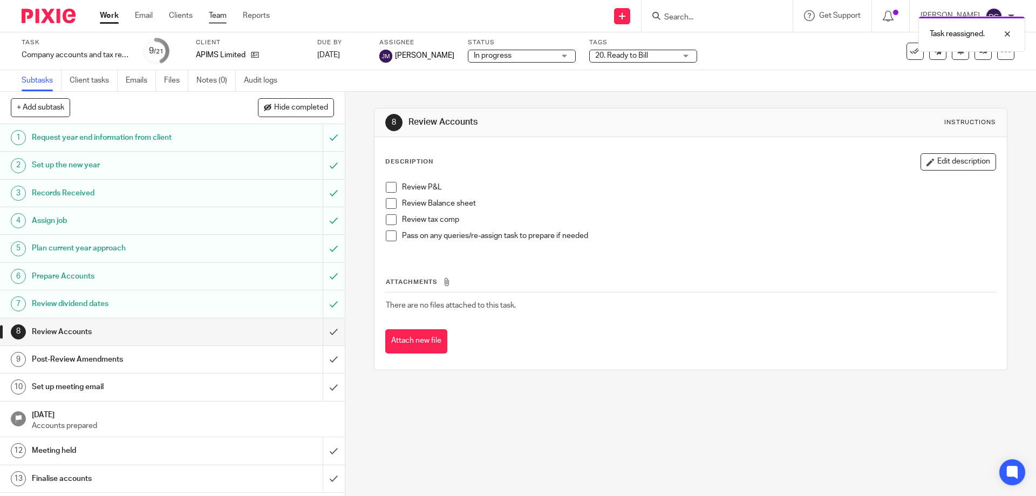
click at [220, 14] on link "Team" at bounding box center [218, 15] width 18 height 11
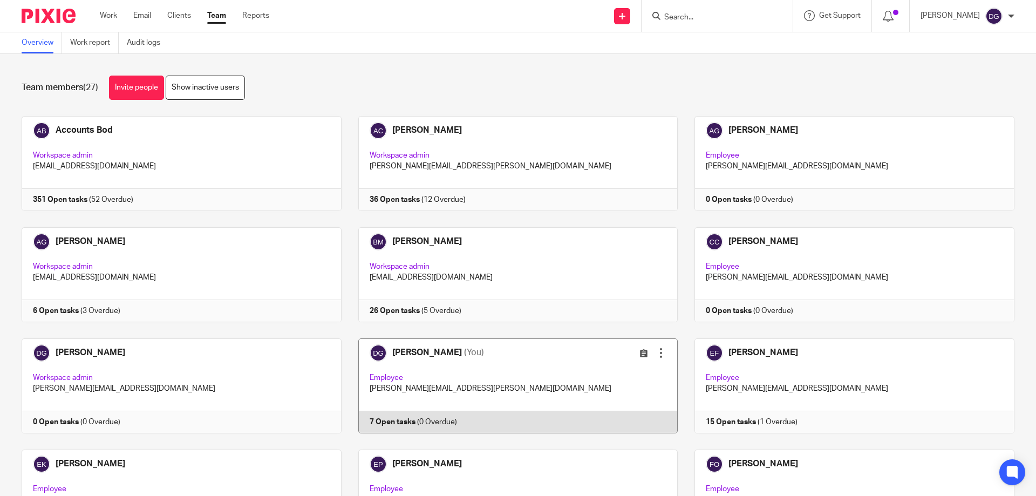
click at [408, 347] on link at bounding box center [510, 385] width 337 height 95
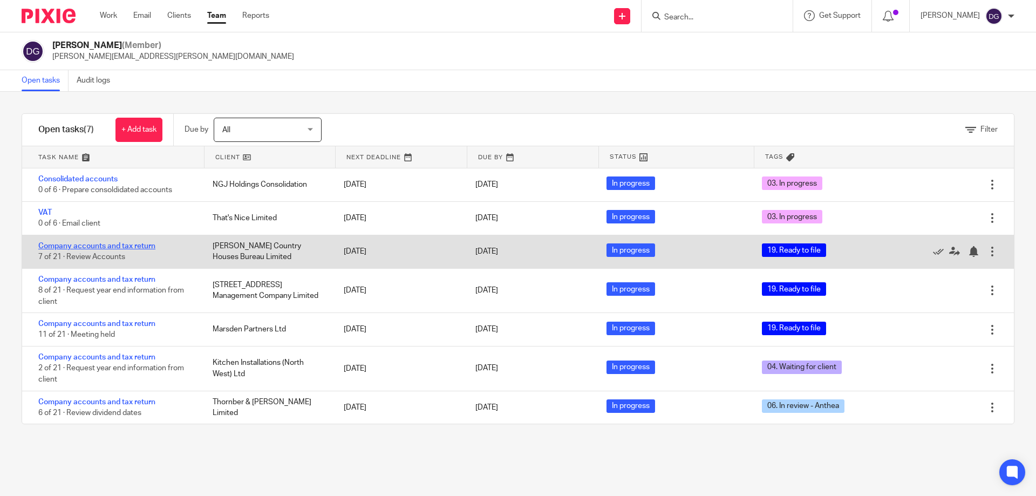
click at [92, 245] on link "Company accounts and tax return" at bounding box center [96, 246] width 117 height 8
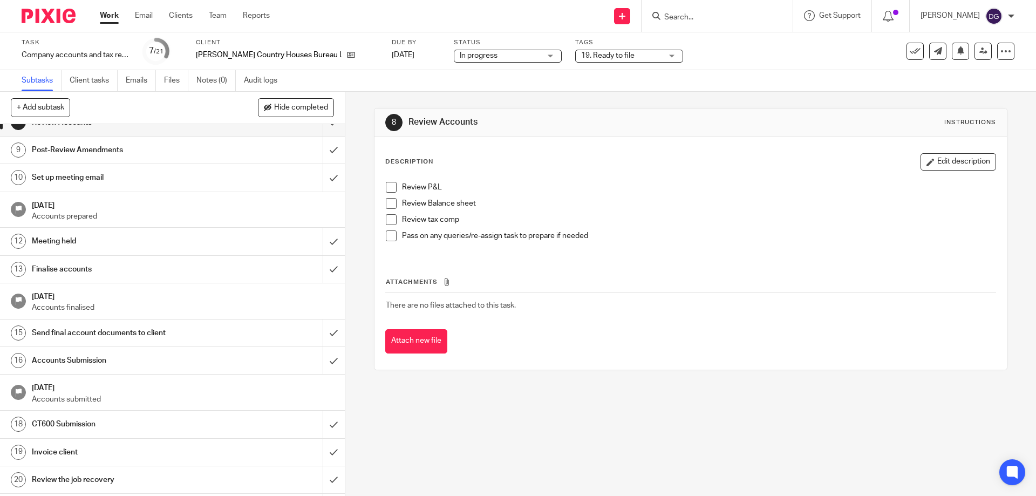
scroll to position [235, 0]
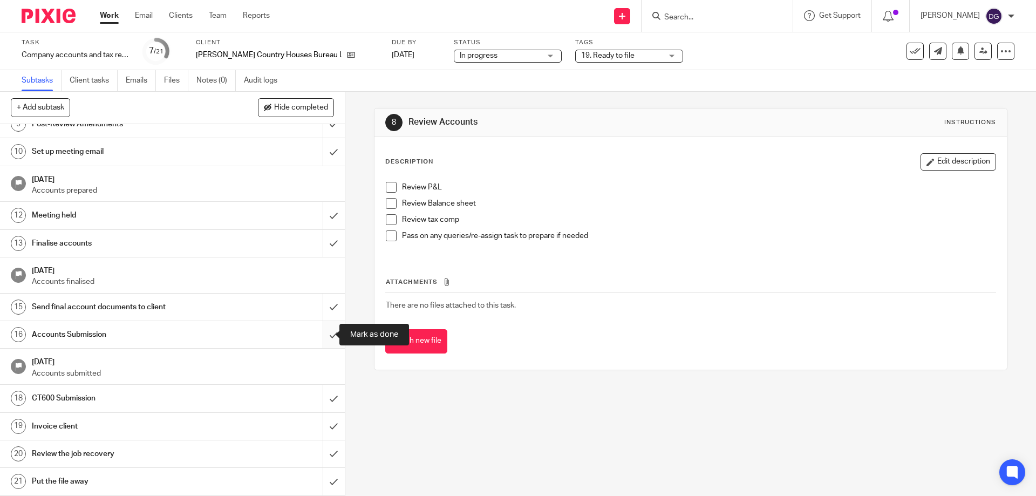
click at [322, 332] on input "submit" at bounding box center [172, 334] width 345 height 27
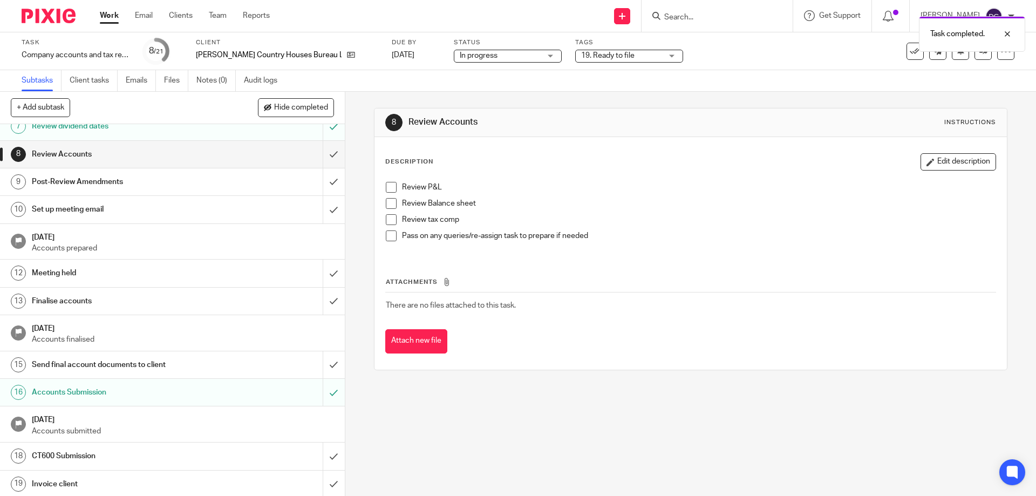
scroll to position [235, 0]
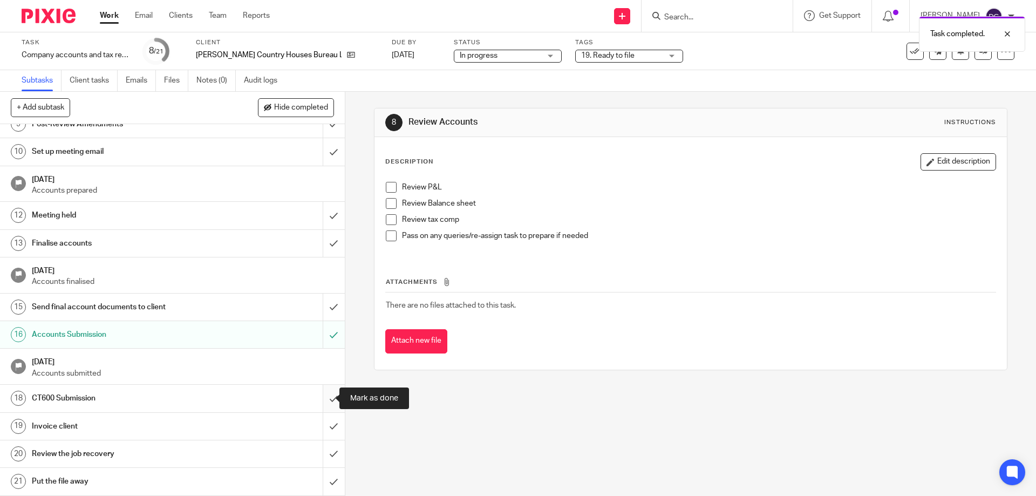
click at [322, 395] on input "submit" at bounding box center [172, 398] width 345 height 27
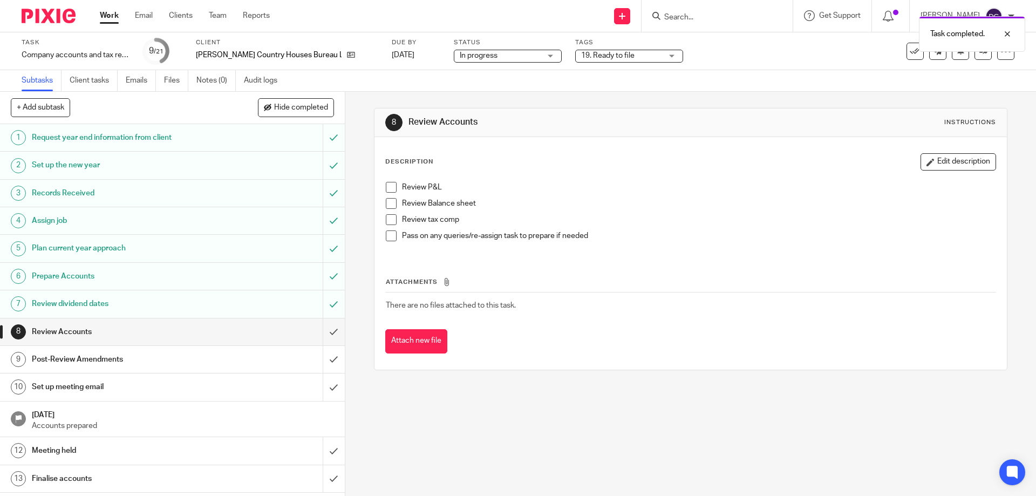
click at [661, 54] on div "19. Ready to file" at bounding box center [629, 56] width 108 height 13
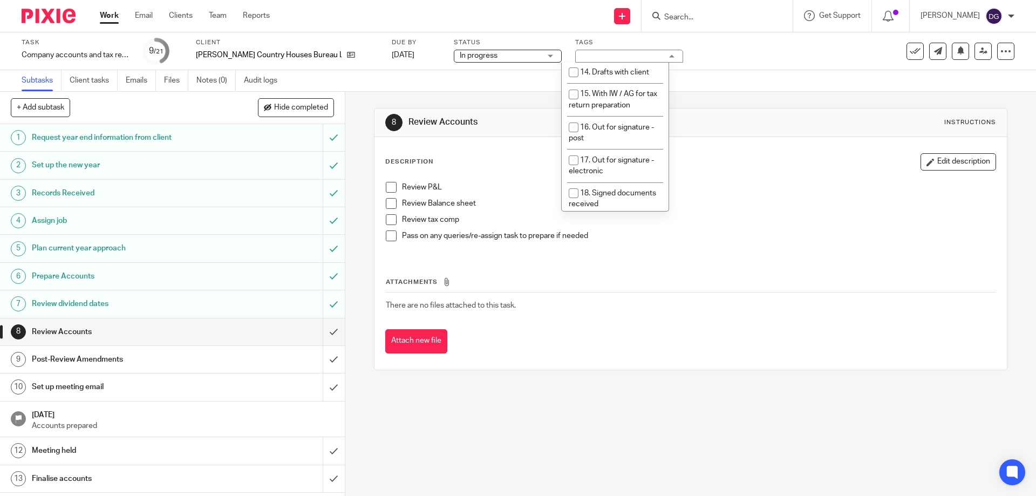
scroll to position [455, 0]
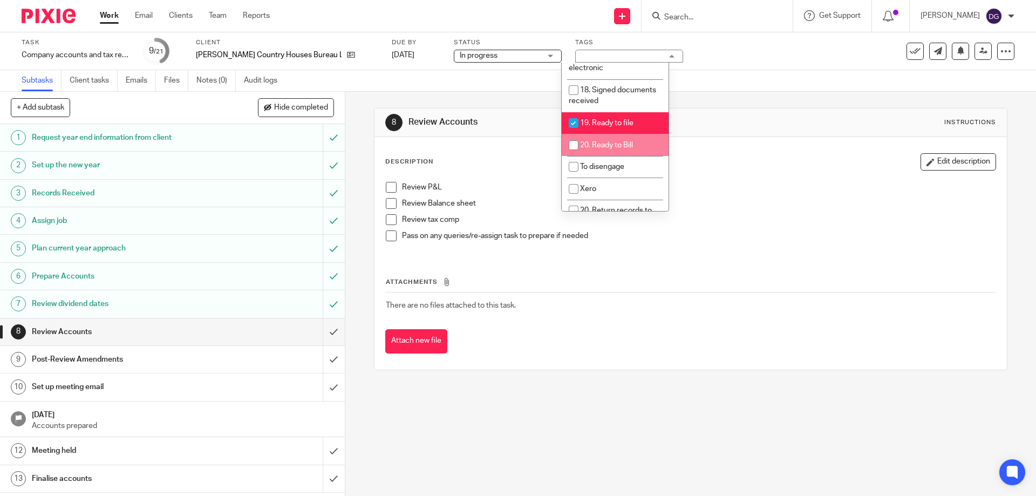
click at [574, 135] on input "checkbox" at bounding box center [573, 145] width 21 height 21
checkbox input "true"
click at [575, 113] on input "checkbox" at bounding box center [573, 123] width 21 height 21
checkbox input "false"
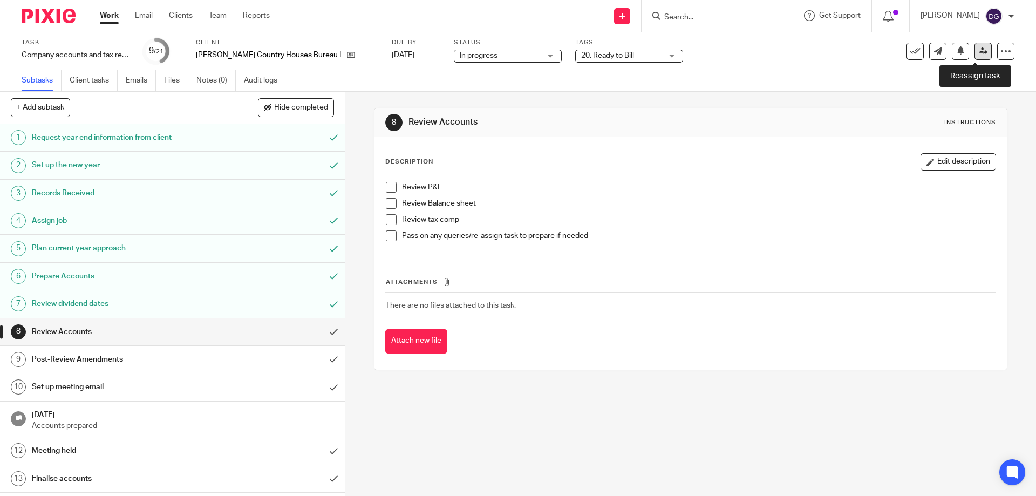
click at [979, 50] on icon at bounding box center [983, 51] width 8 height 8
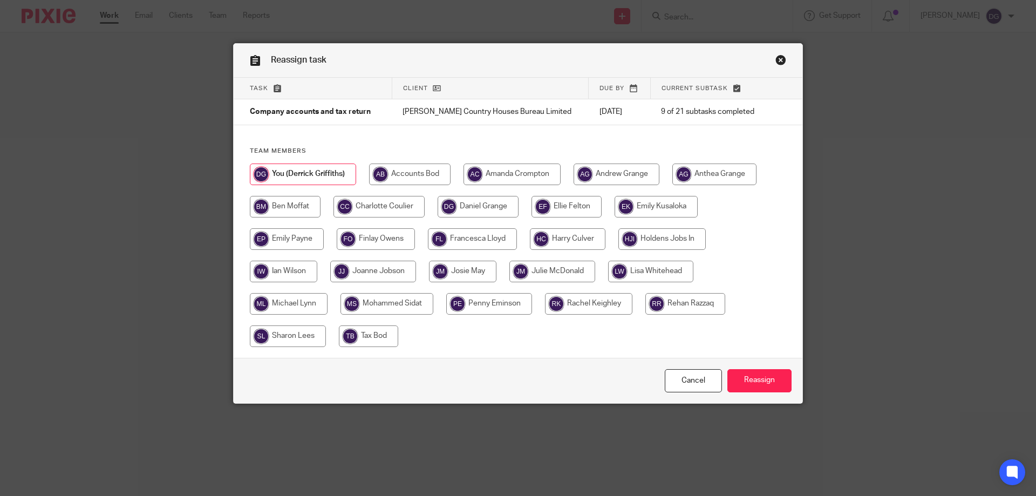
click at [546, 270] on input "radio" at bounding box center [552, 272] width 86 height 22
radio input "true"
click at [751, 376] on input "Reassign" at bounding box center [759, 380] width 64 height 23
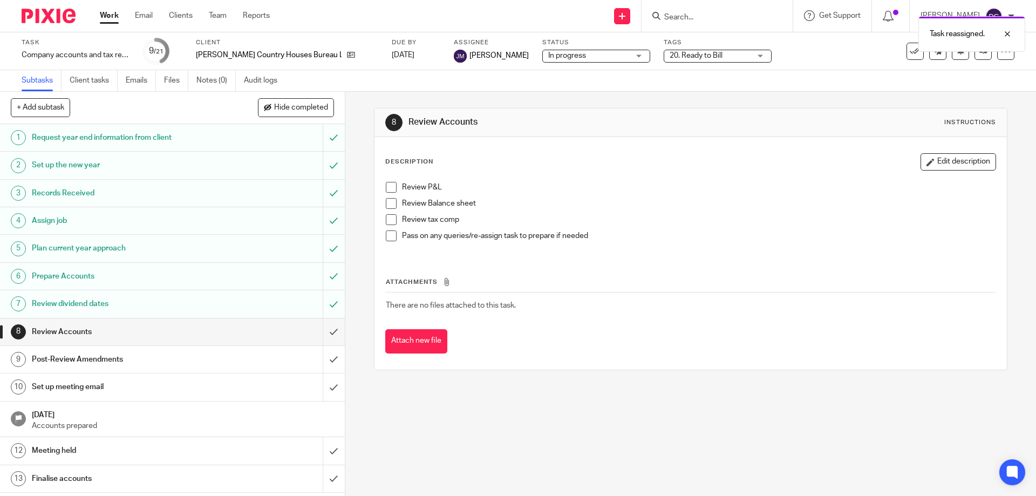
click at [209, 9] on div "Work Email Clients Team Reports Work Email Clients Team Reports Settings" at bounding box center [187, 16] width 197 height 32
click at [213, 13] on link "Team" at bounding box center [218, 15] width 18 height 11
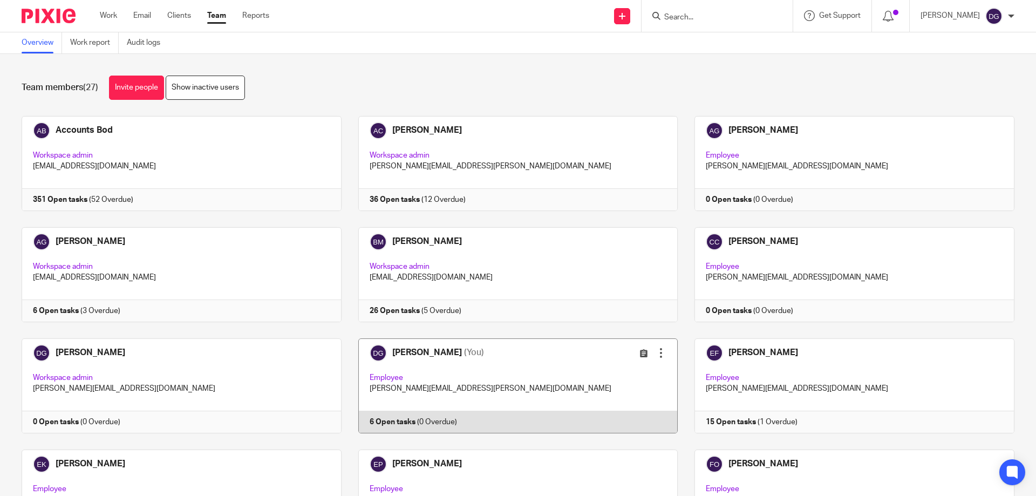
click at [412, 351] on link at bounding box center [510, 385] width 337 height 95
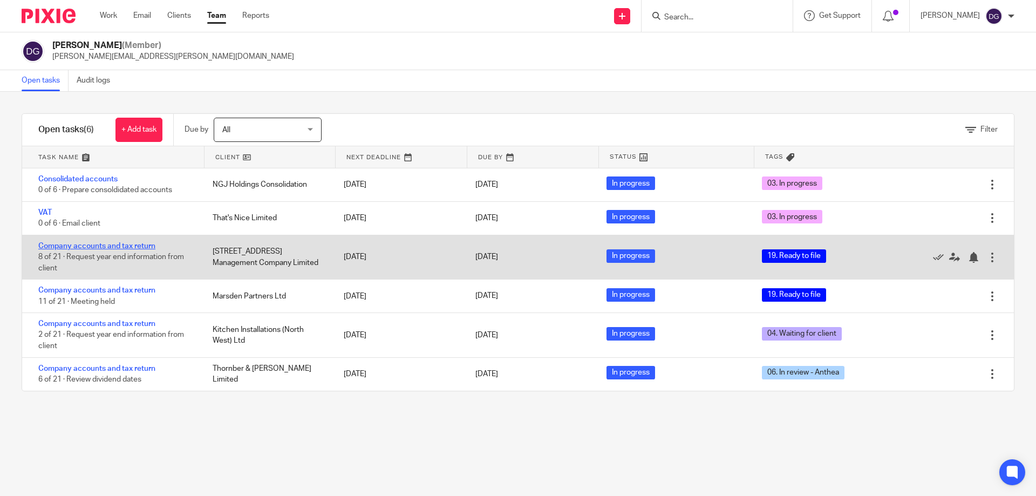
click at [88, 246] on link "Company accounts and tax return" at bounding box center [96, 246] width 117 height 8
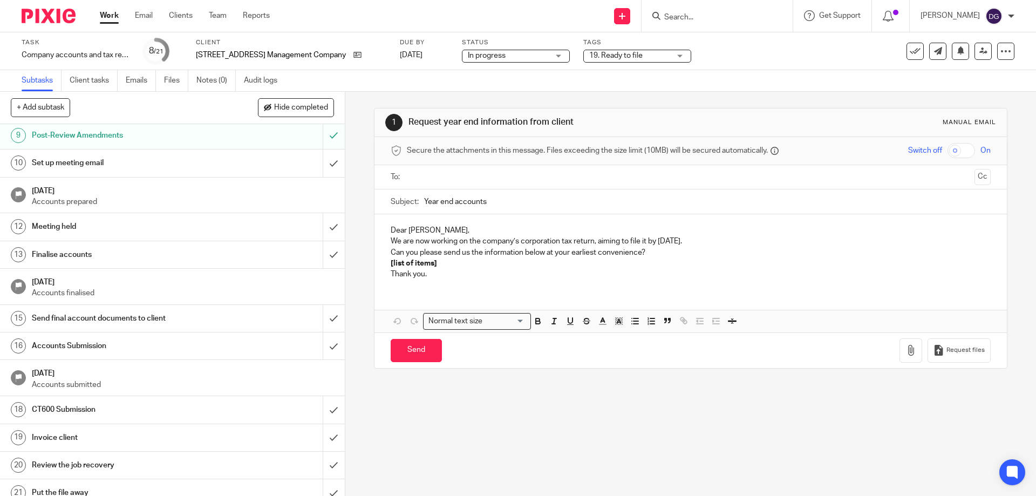
scroll to position [235, 0]
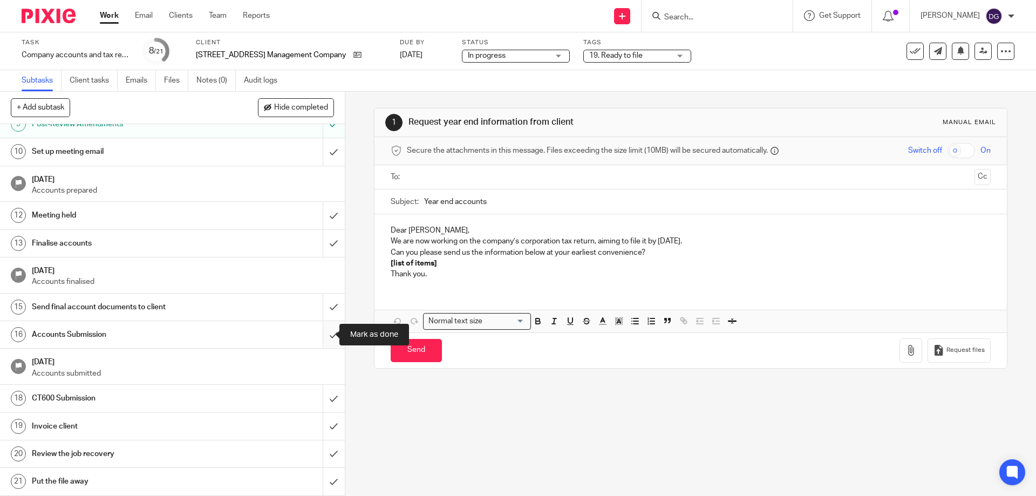
click at [320, 333] on input "submit" at bounding box center [172, 334] width 345 height 27
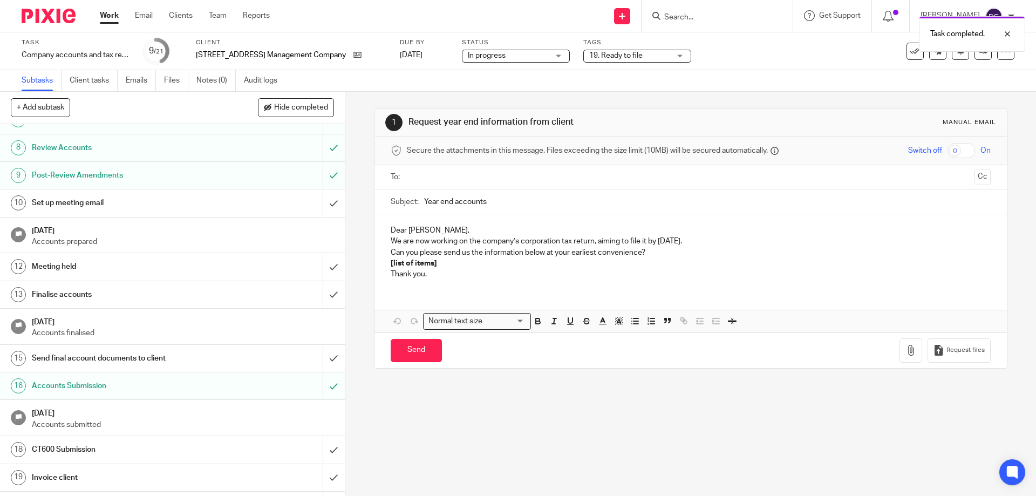
scroll to position [235, 0]
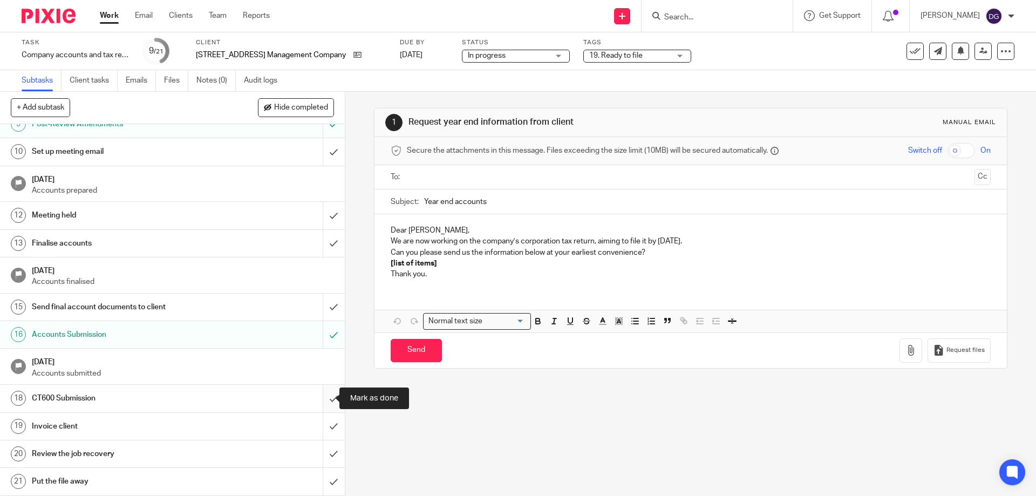
click at [317, 398] on input "submit" at bounding box center [172, 398] width 345 height 27
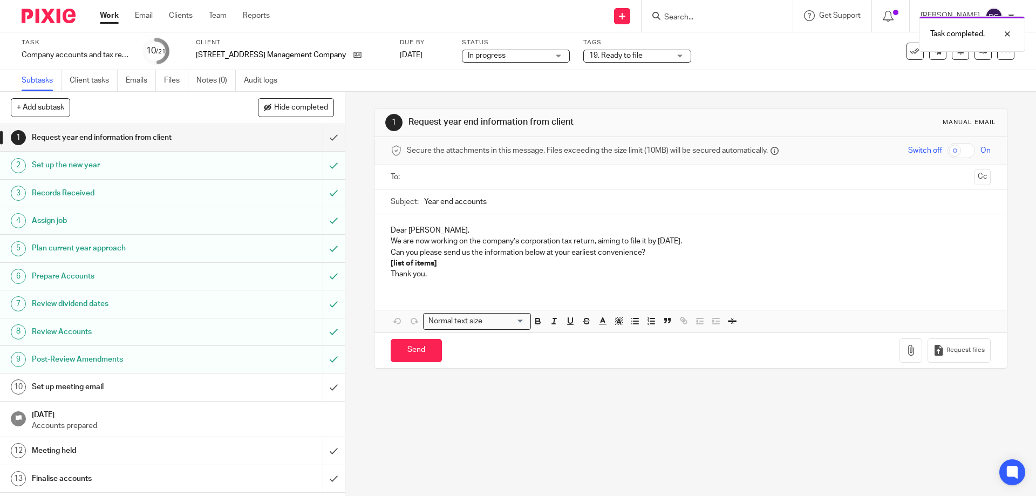
click at [682, 56] on div "19. Ready to file" at bounding box center [637, 56] width 108 height 13
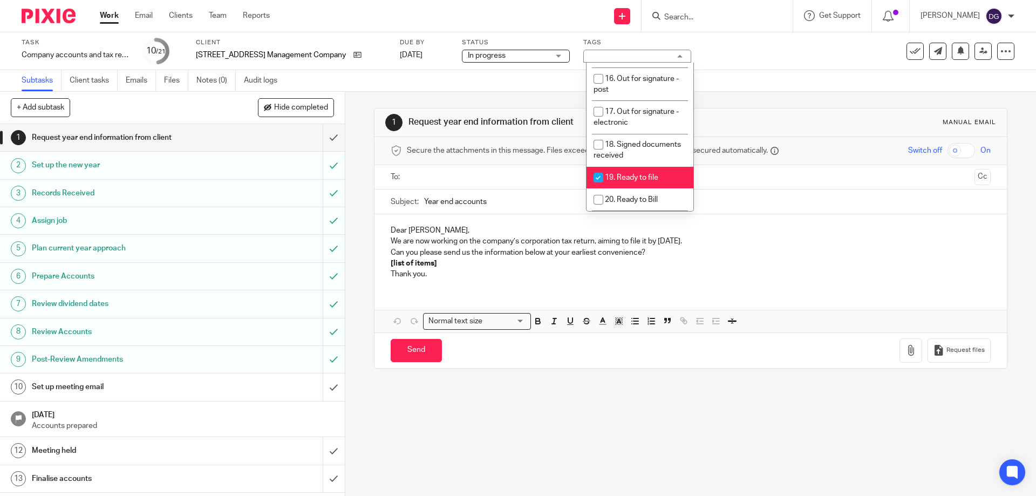
scroll to position [412, 0]
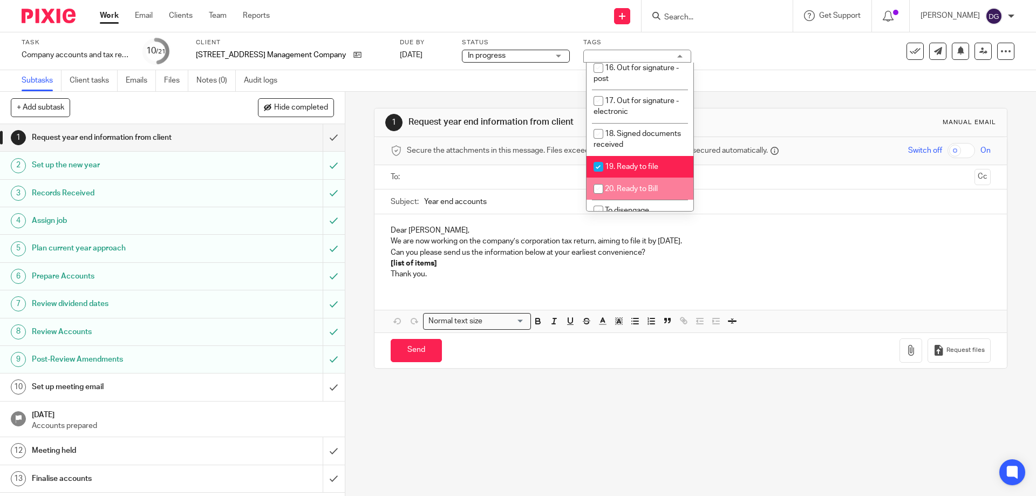
click at [601, 179] on input "checkbox" at bounding box center [598, 189] width 21 height 21
checkbox input "true"
click at [597, 156] on input "checkbox" at bounding box center [598, 166] width 21 height 21
checkbox input "false"
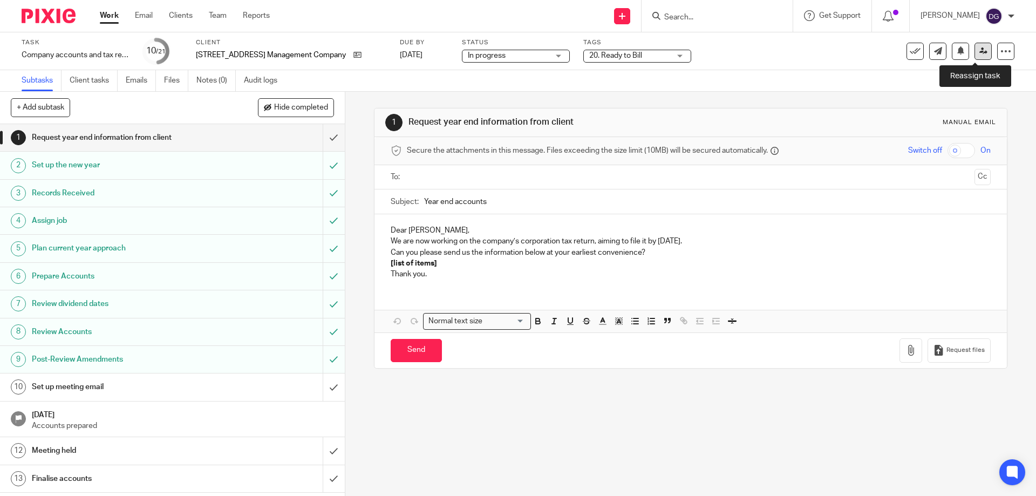
click at [979, 49] on icon at bounding box center [983, 51] width 8 height 8
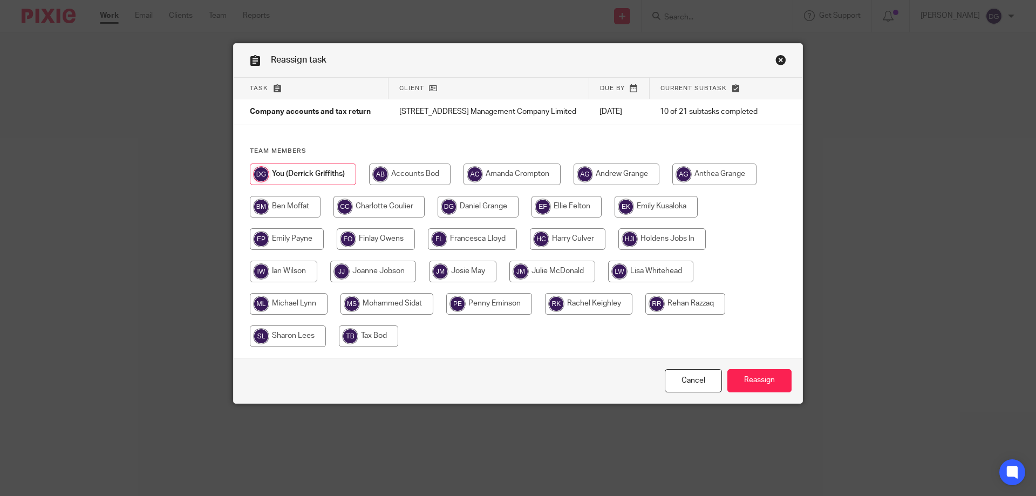
click at [508, 182] on input "radio" at bounding box center [512, 174] width 97 height 22
radio input "true"
click at [739, 387] on input "Reassign" at bounding box center [759, 380] width 64 height 23
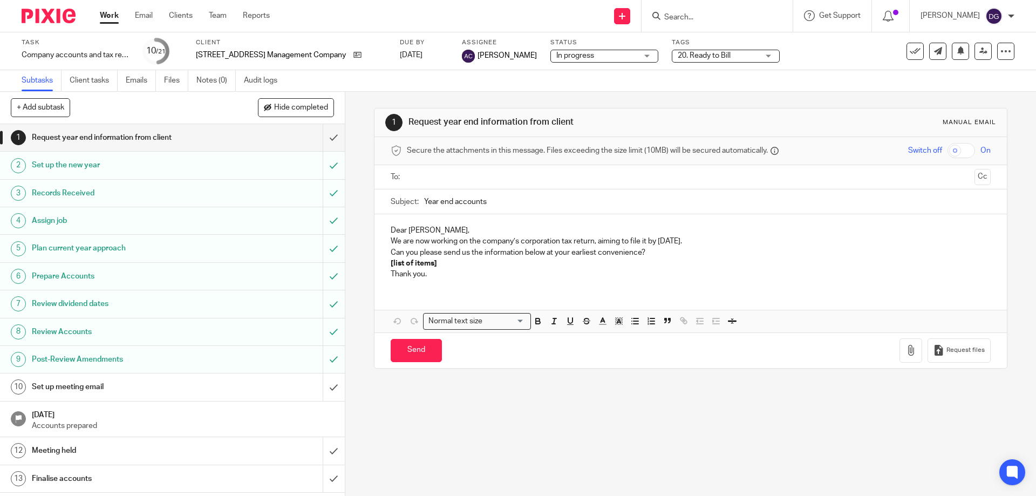
click at [213, 9] on div "Work Email Clients Team Reports Work Email Clients Team Reports Settings" at bounding box center [187, 16] width 197 height 32
click at [216, 14] on link "Team" at bounding box center [218, 15] width 18 height 11
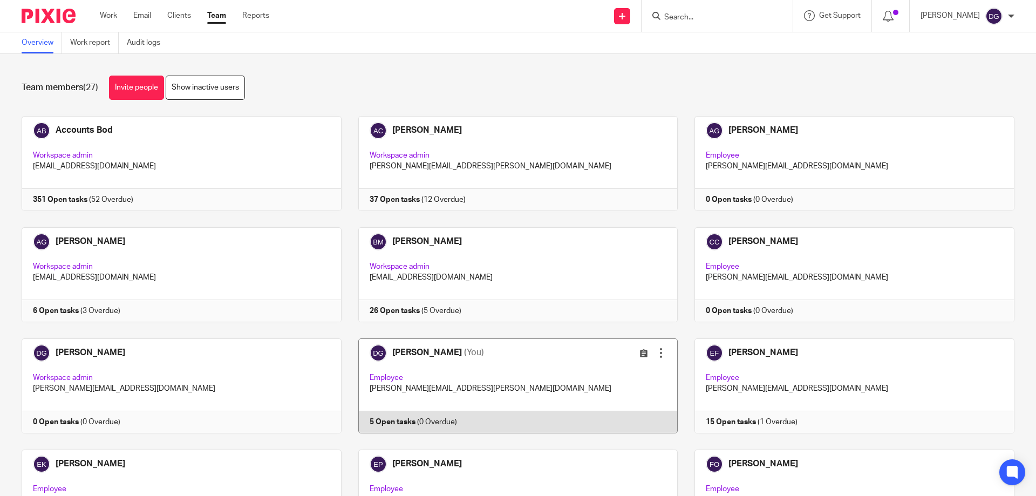
click at [400, 350] on link at bounding box center [510, 385] width 337 height 95
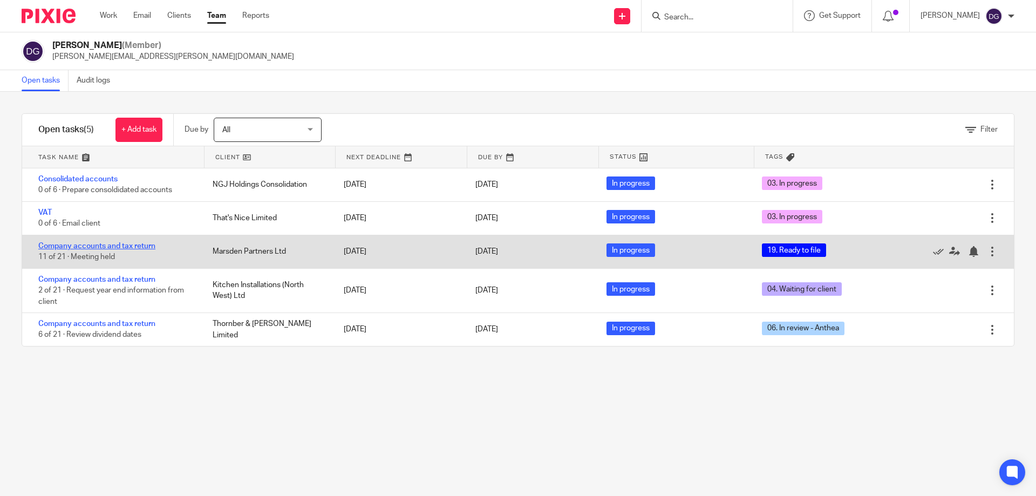
click at [127, 246] on link "Company accounts and tax return" at bounding box center [96, 246] width 117 height 8
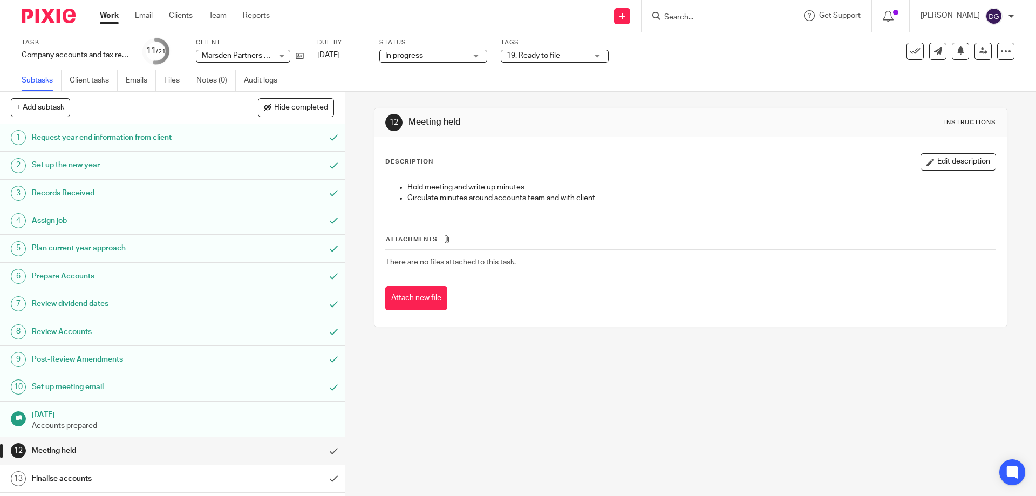
scroll to position [235, 0]
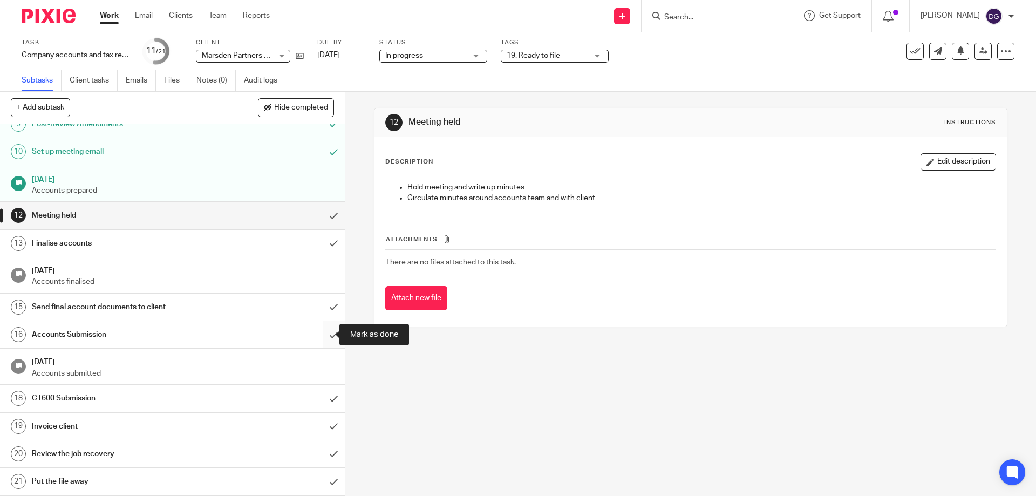
click at [321, 334] on input "submit" at bounding box center [172, 334] width 345 height 27
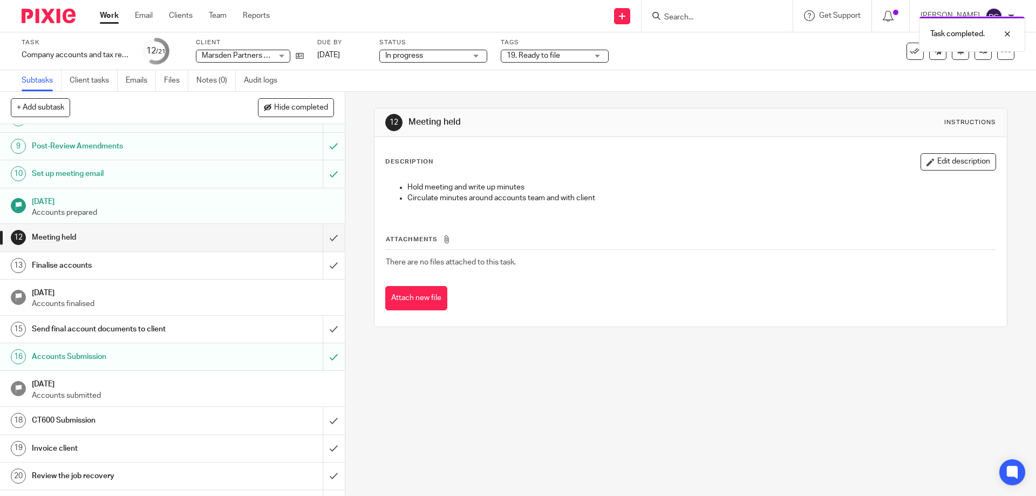
scroll to position [214, 0]
click at [321, 419] on input "submit" at bounding box center [172, 419] width 345 height 27
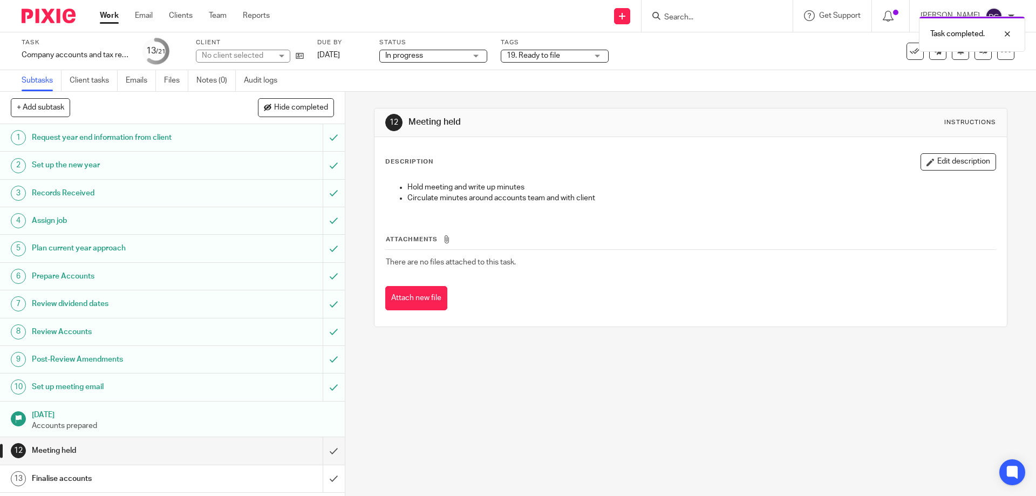
click at [599, 54] on div "19. Ready to file" at bounding box center [555, 56] width 108 height 13
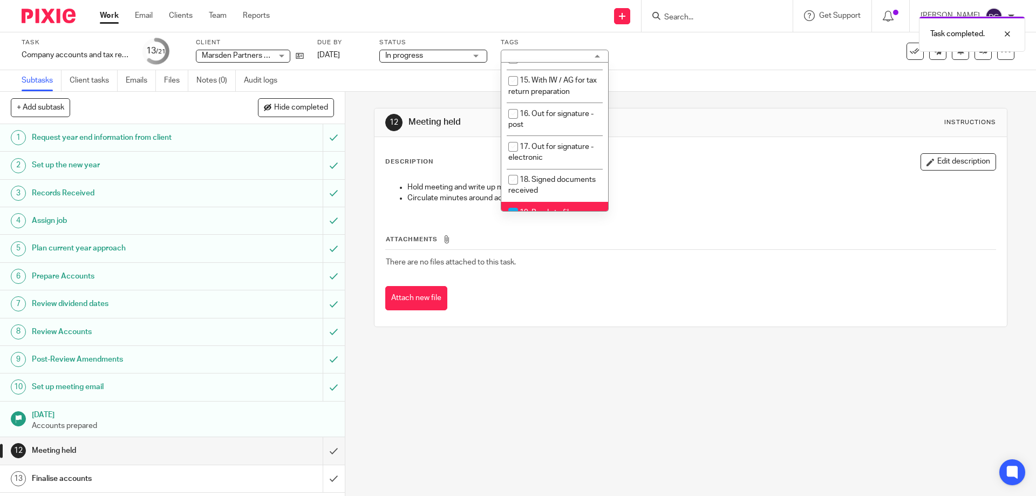
scroll to position [401, 0]
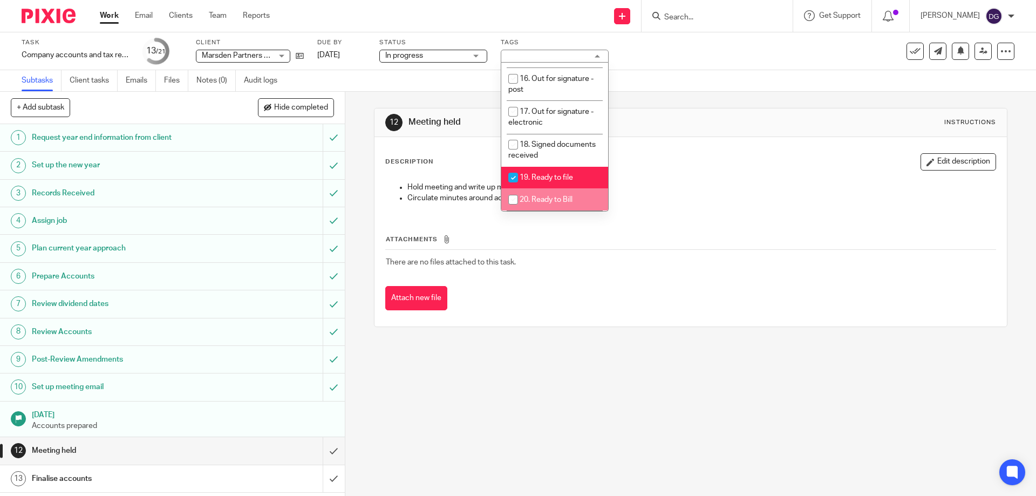
click at [517, 189] on input "checkbox" at bounding box center [513, 199] width 21 height 21
checkbox input "true"
click at [516, 167] on input "checkbox" at bounding box center [513, 177] width 21 height 21
checkbox input "false"
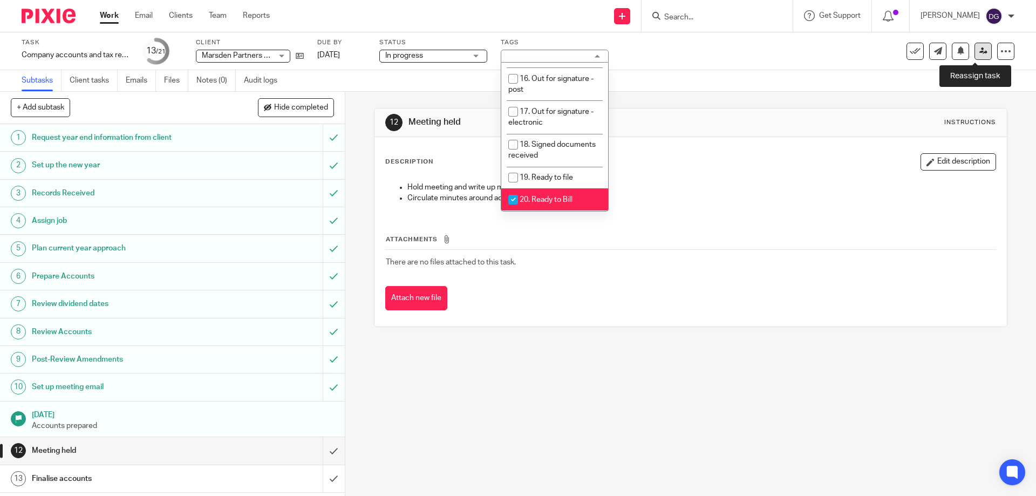
click at [979, 47] on icon at bounding box center [983, 51] width 8 height 8
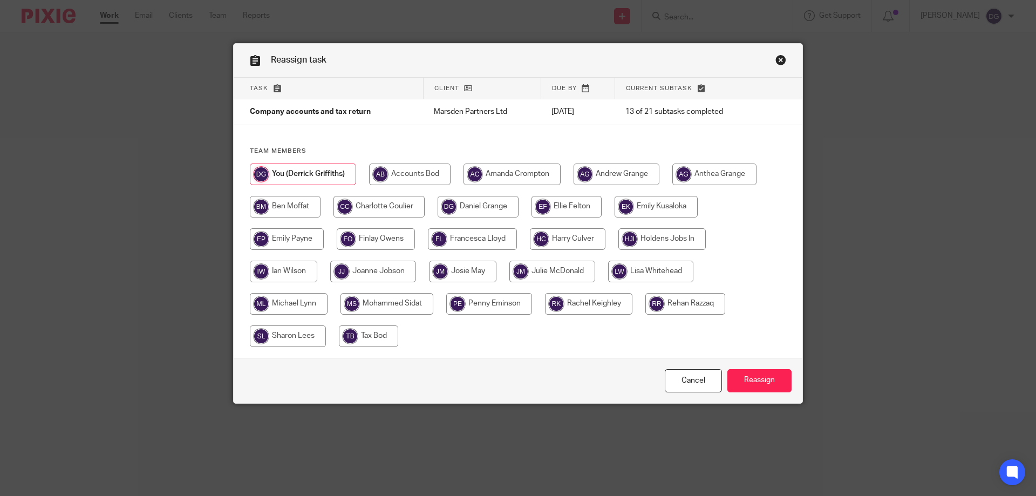
click at [489, 169] on input "radio" at bounding box center [512, 174] width 97 height 22
radio input "true"
click at [765, 373] on input "Reassign" at bounding box center [759, 380] width 64 height 23
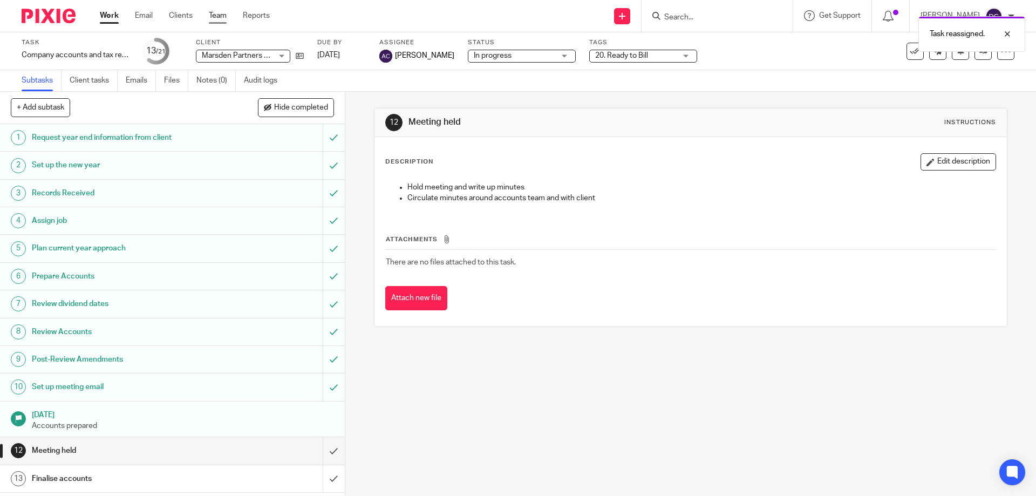
click at [213, 12] on link "Team" at bounding box center [218, 15] width 18 height 11
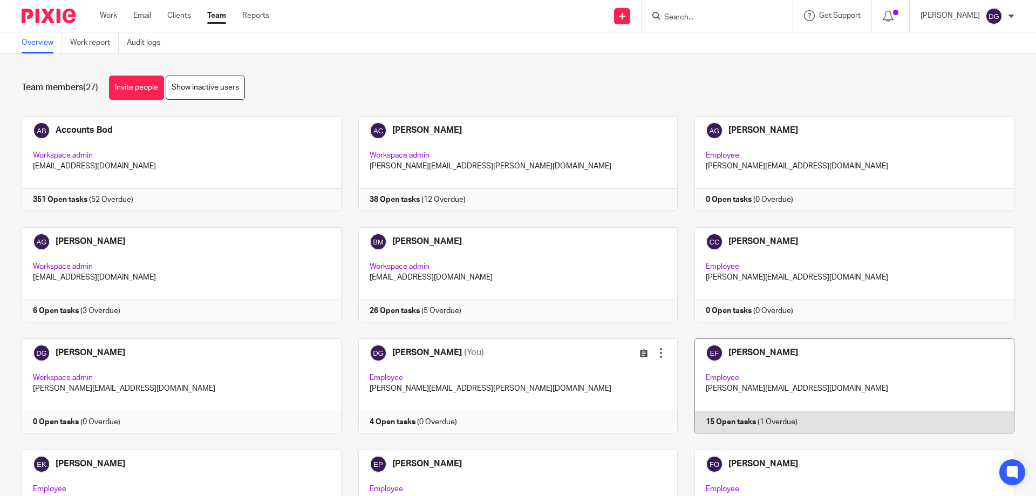
scroll to position [162, 0]
